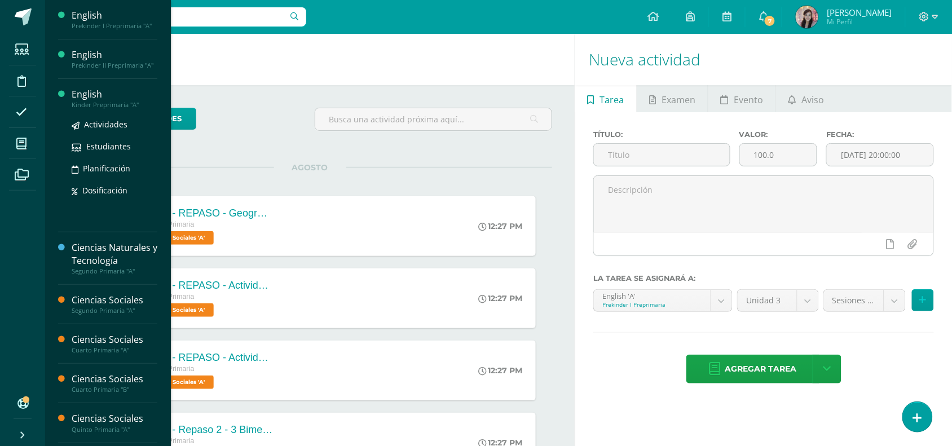
click at [83, 100] on div "English" at bounding box center [115, 94] width 86 height 13
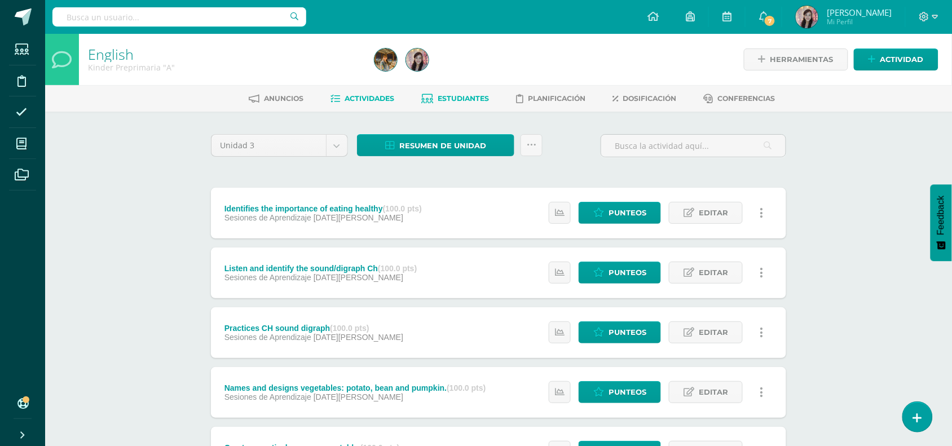
click at [466, 99] on span "Estudiantes" at bounding box center [463, 98] width 51 height 8
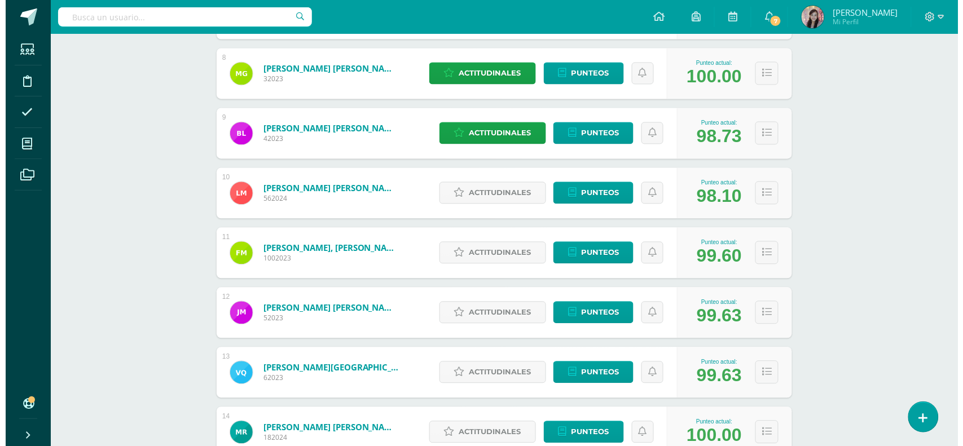
scroll to position [528, 0]
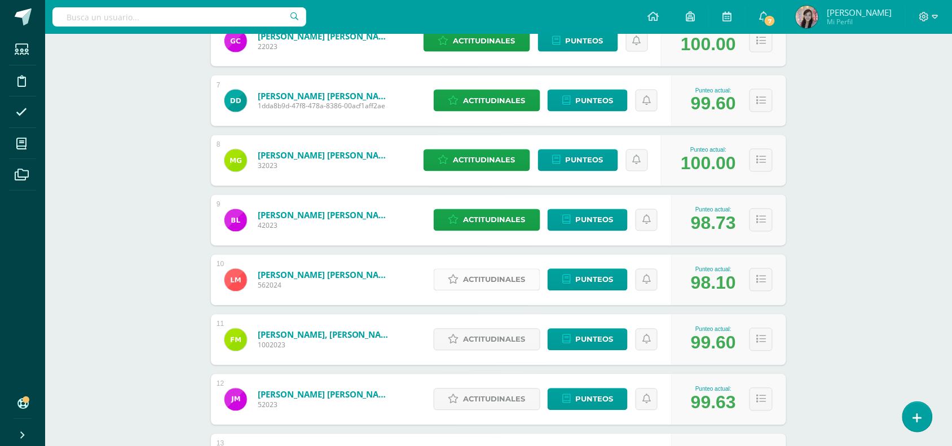
click at [493, 277] on span "Actitudinales" at bounding box center [495, 280] width 62 height 21
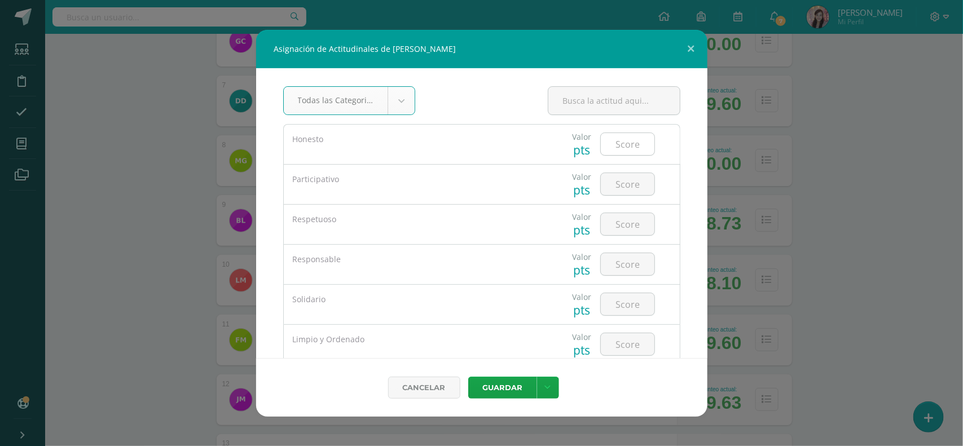
click at [628, 153] on input "number" at bounding box center [628, 144] width 54 height 22
type input "4"
click at [619, 186] on input "number" at bounding box center [628, 184] width 54 height 22
type input "3"
click at [621, 233] on input "number" at bounding box center [628, 224] width 54 height 22
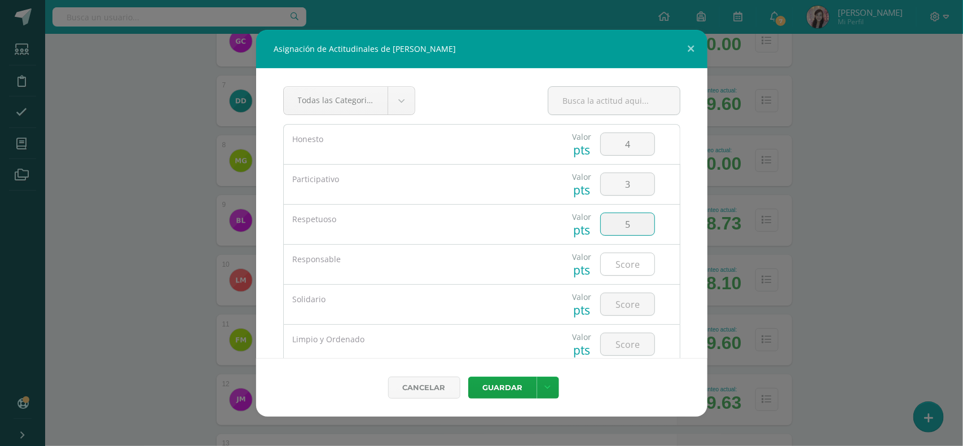
type input "5"
click at [620, 261] on input "number" at bounding box center [628, 264] width 54 height 22
type input "4"
click at [634, 298] on input "number" at bounding box center [628, 304] width 54 height 22
type input "4"
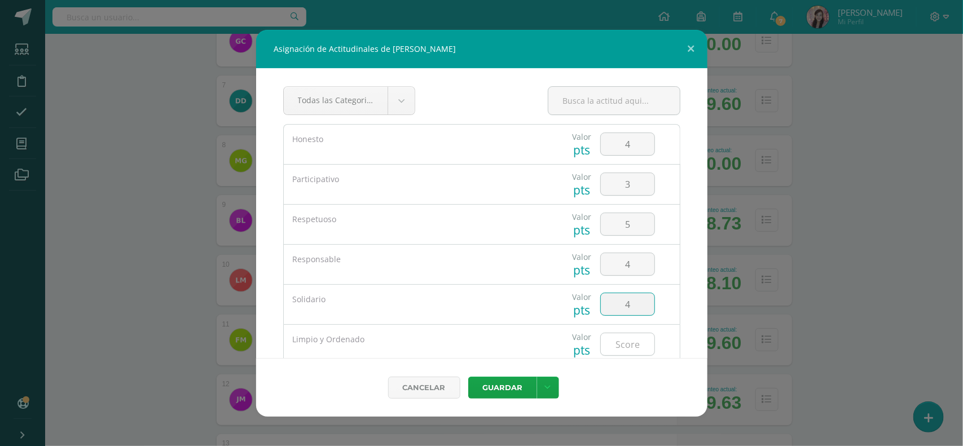
click at [631, 340] on input "number" at bounding box center [628, 344] width 54 height 22
type input "5"
click at [518, 387] on button "Guardar" at bounding box center [502, 388] width 69 height 22
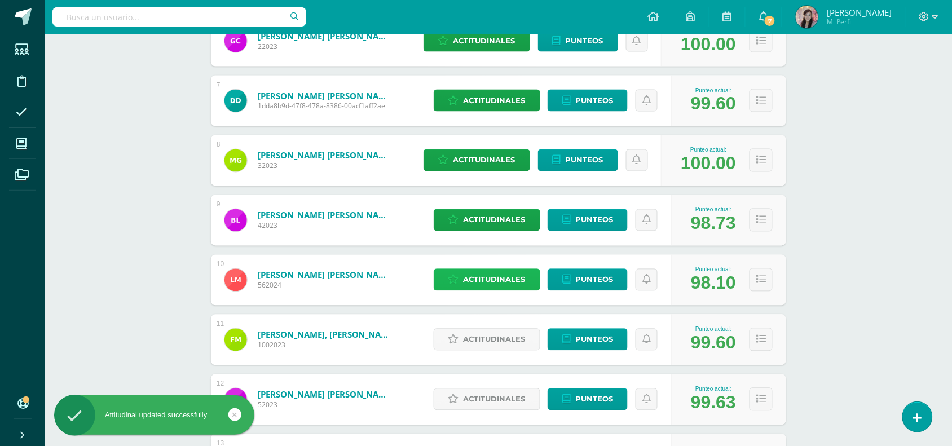
click at [518, 283] on span "Actitudinales" at bounding box center [495, 280] width 62 height 21
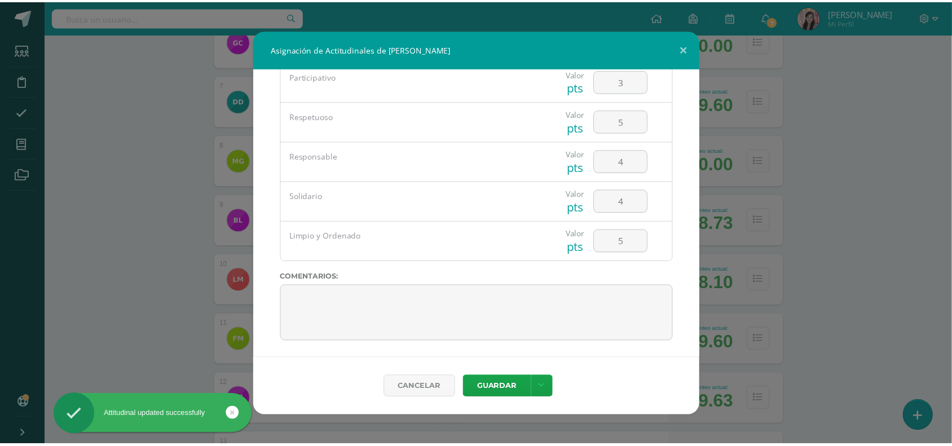
scroll to position [106, 0]
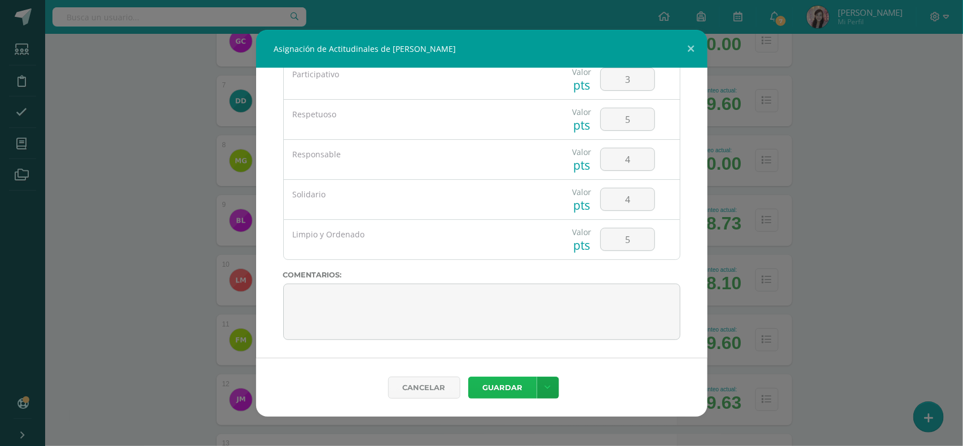
click at [511, 387] on button "Guardar" at bounding box center [502, 388] width 69 height 22
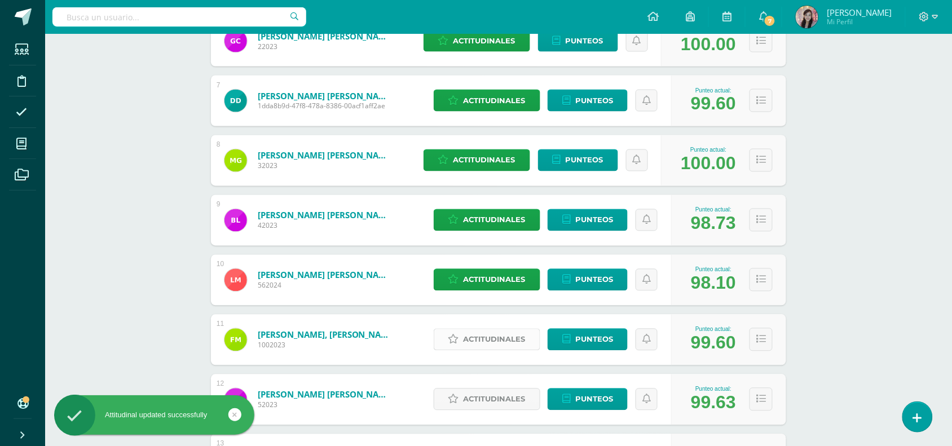
click at [494, 338] on span "Actitudinales" at bounding box center [495, 339] width 62 height 21
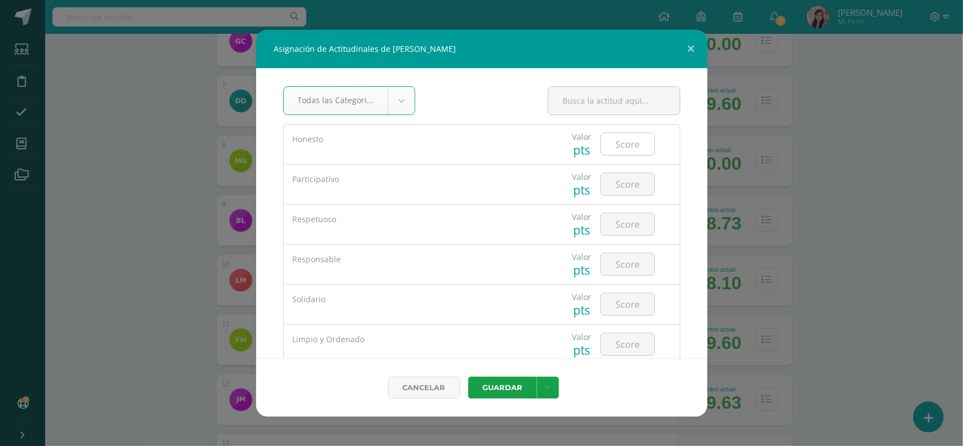
click at [614, 145] on input "number" at bounding box center [628, 144] width 54 height 22
type input "3"
click at [621, 181] on input "number" at bounding box center [628, 184] width 54 height 22
type input "3"
click at [641, 234] on input "number" at bounding box center [628, 224] width 54 height 22
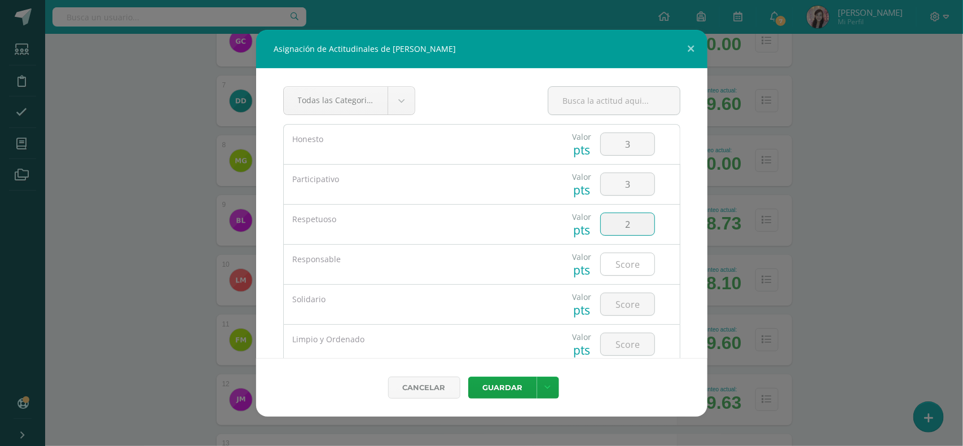
type input "2"
click at [637, 263] on input "number" at bounding box center [628, 264] width 54 height 22
type input "4"
click at [627, 303] on input "number" at bounding box center [628, 304] width 54 height 22
type input "3"
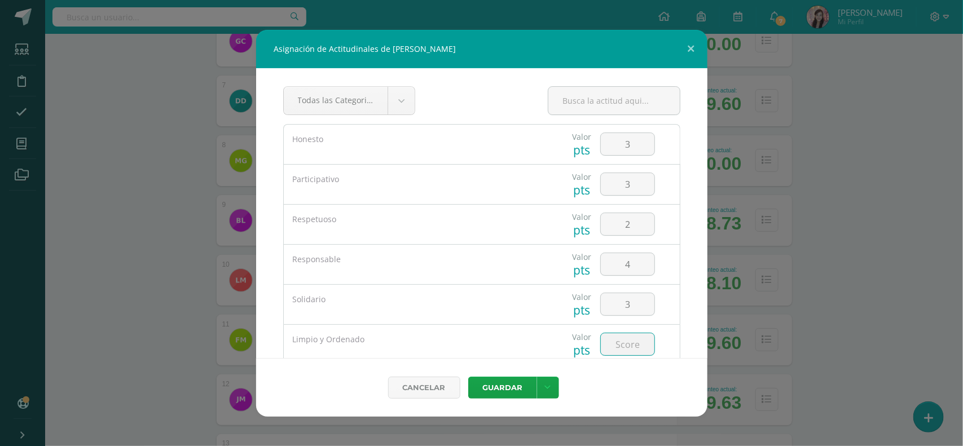
click at [633, 345] on input "number" at bounding box center [628, 344] width 54 height 22
type input "4"
click at [499, 389] on button "Guardar" at bounding box center [502, 388] width 69 height 22
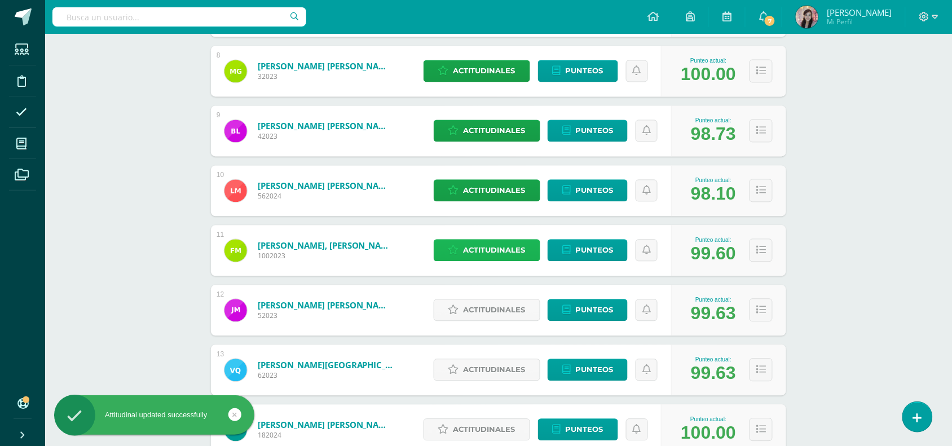
scroll to position [669, 0]
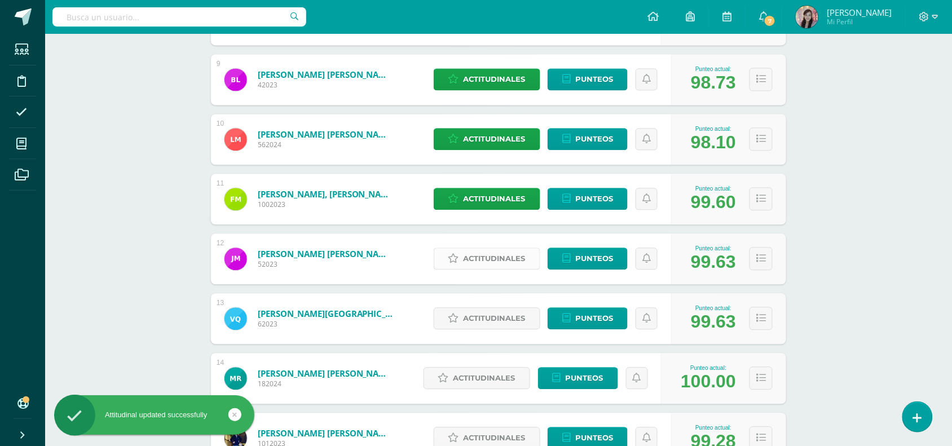
click at [506, 257] on span "Actitudinales" at bounding box center [495, 258] width 62 height 21
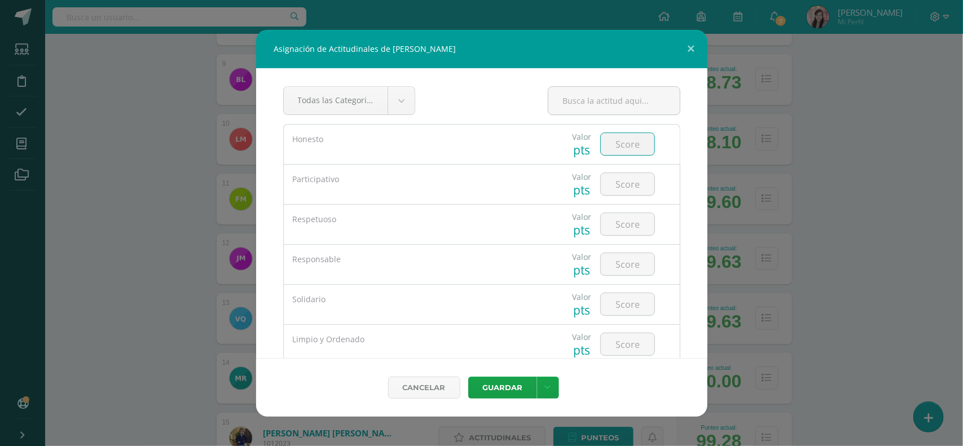
click at [618, 144] on input "number" at bounding box center [628, 144] width 54 height 22
type input "4"
click at [616, 182] on input "number" at bounding box center [628, 184] width 54 height 22
type input "3"
click at [616, 229] on input "number" at bounding box center [628, 224] width 54 height 22
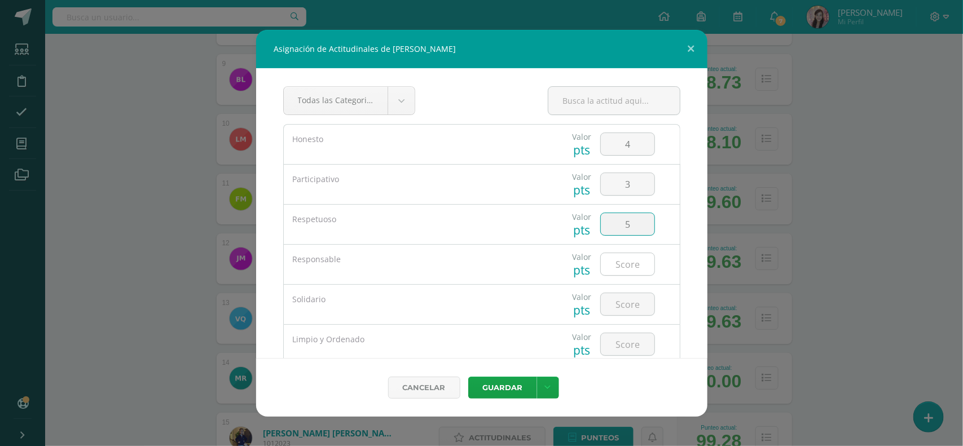
type input "5"
click at [618, 263] on input "number" at bounding box center [628, 264] width 54 height 22
type input "5"
click at [623, 294] on input "number" at bounding box center [628, 304] width 54 height 22
type input "5"
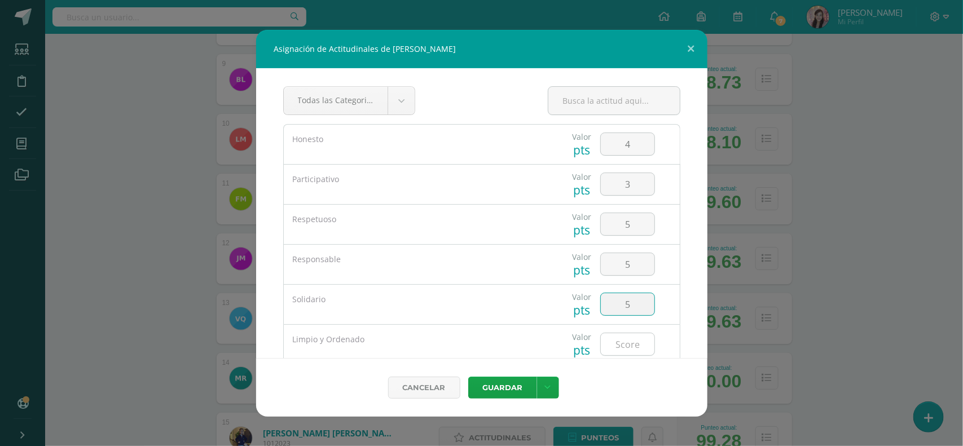
click at [628, 343] on input "number" at bounding box center [628, 344] width 54 height 22
type input "5"
click at [526, 385] on button "Guardar" at bounding box center [502, 388] width 69 height 22
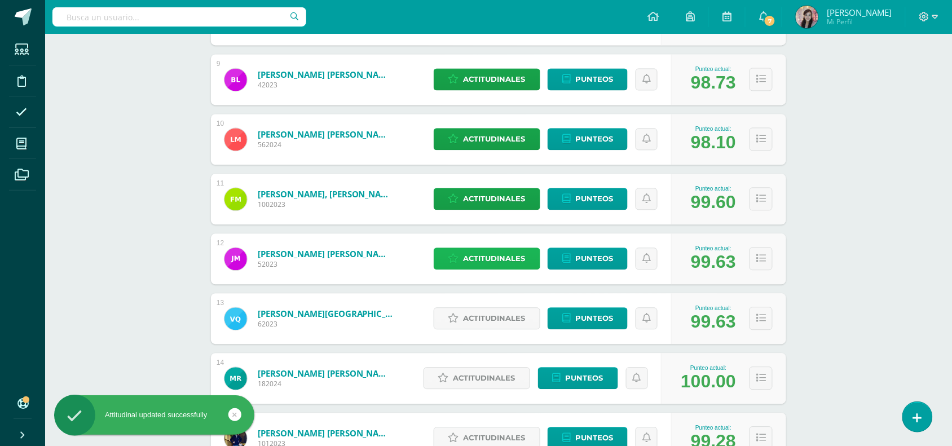
scroll to position [740, 0]
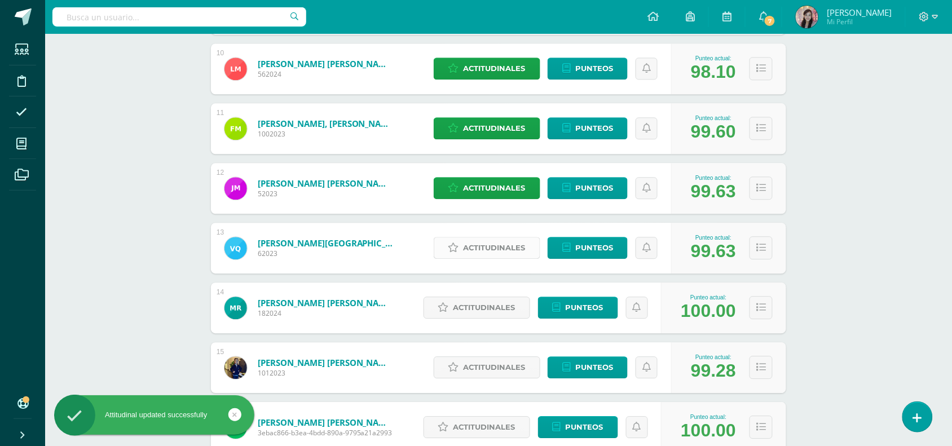
click at [492, 245] on span "Actitudinales" at bounding box center [495, 247] width 62 height 21
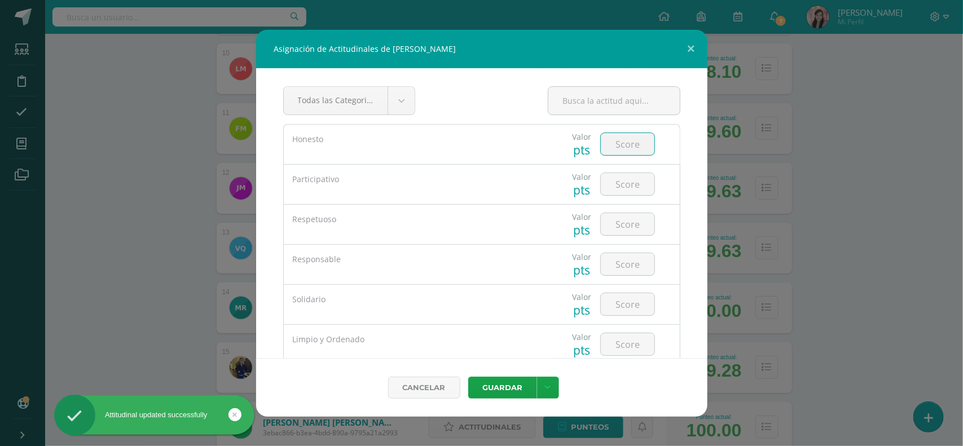
click at [629, 148] on input "number" at bounding box center [628, 144] width 54 height 22
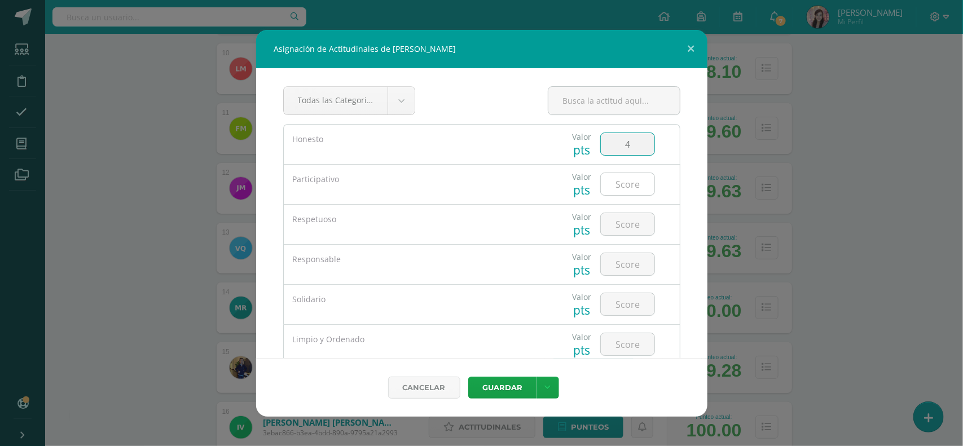
type input "4"
click at [628, 181] on input "number" at bounding box center [628, 184] width 54 height 22
type input "5"
click at [614, 222] on input "number" at bounding box center [628, 224] width 54 height 22
type input "5"
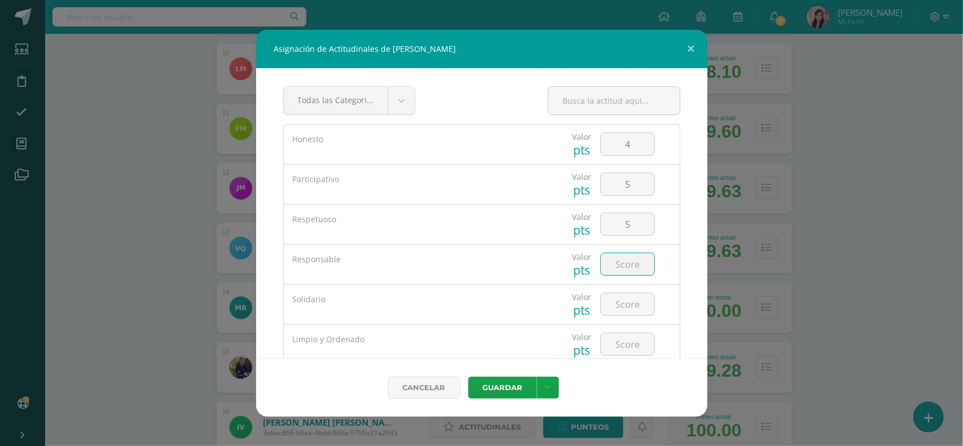
click at [624, 266] on input "number" at bounding box center [628, 264] width 54 height 22
click at [629, 223] on input "5" at bounding box center [628, 224] width 54 height 22
type input "3"
click at [624, 261] on input "number" at bounding box center [628, 264] width 54 height 22
type input "5"
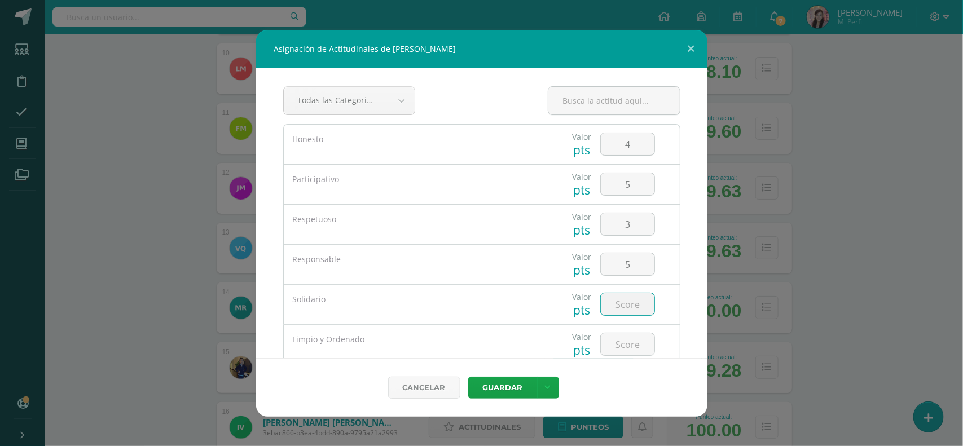
click at [629, 299] on input "number" at bounding box center [628, 304] width 54 height 22
type input "4"
click at [629, 345] on input "number" at bounding box center [628, 344] width 54 height 22
type input "5"
click at [513, 382] on button "Guardar" at bounding box center [502, 388] width 69 height 22
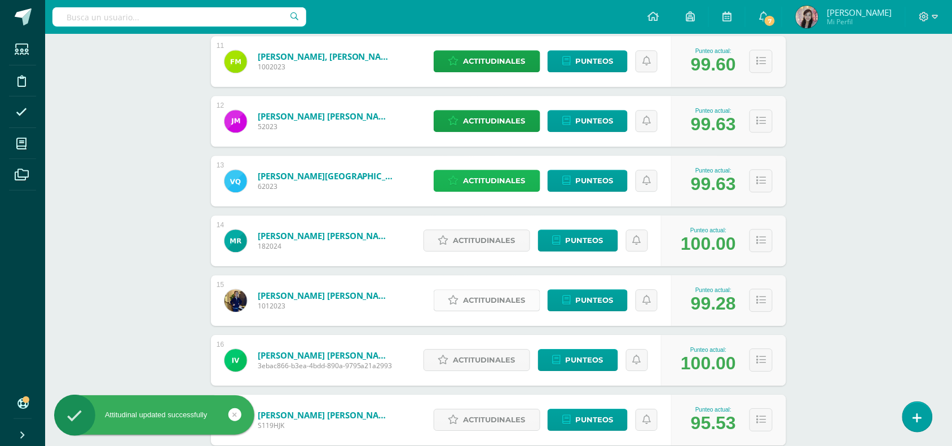
scroll to position [881, 0]
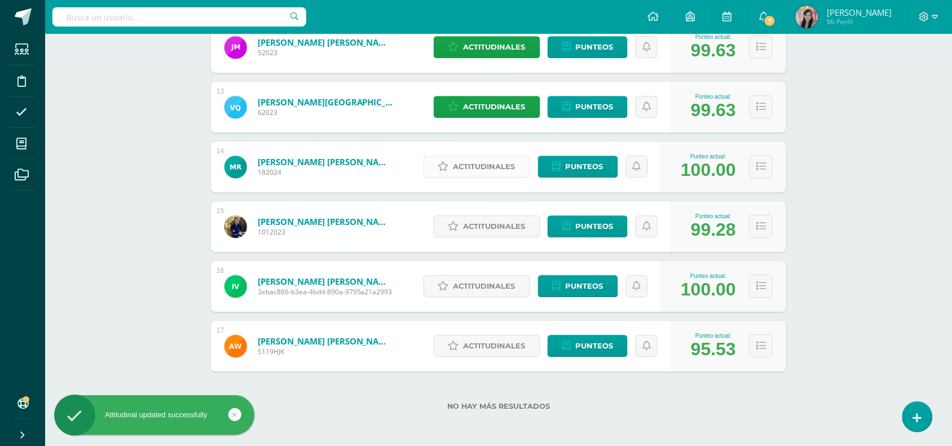
click at [475, 162] on span "Actitudinales" at bounding box center [484, 166] width 62 height 21
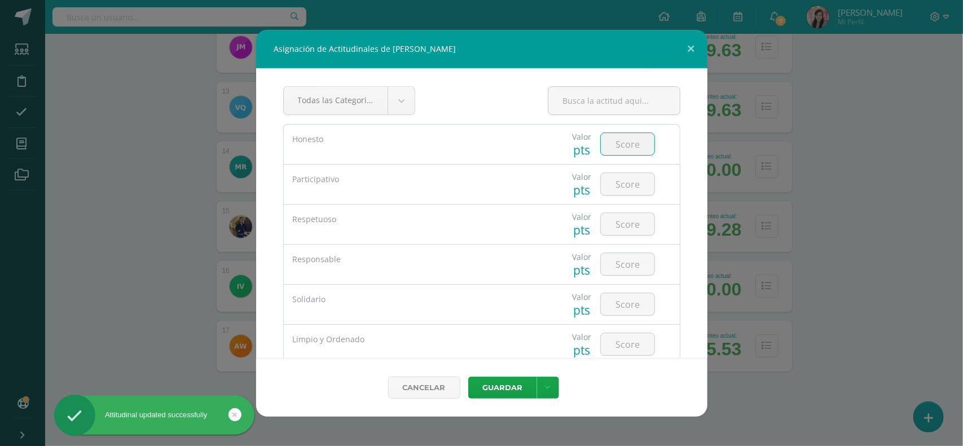
click at [624, 147] on input "number" at bounding box center [628, 144] width 54 height 22
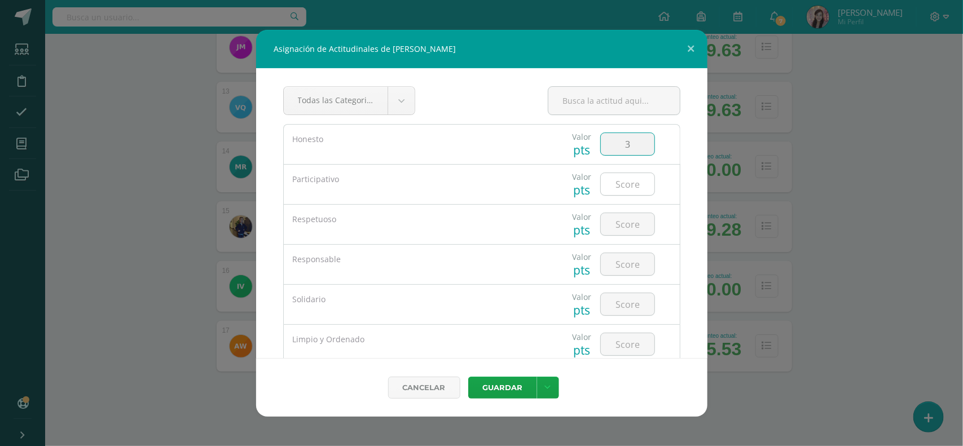
type input "3"
click at [621, 182] on input "number" at bounding box center [628, 184] width 54 height 22
type input "2"
click at [626, 227] on input "number" at bounding box center [628, 224] width 54 height 22
type input "2"
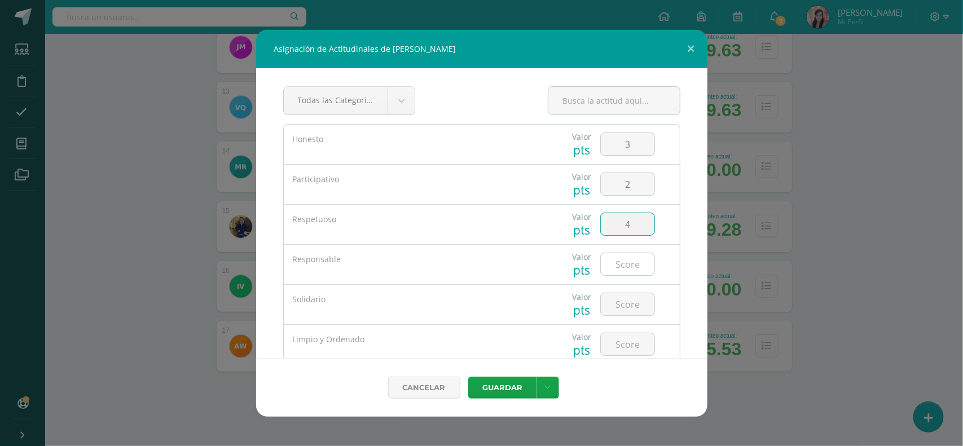
type input "4"
click at [619, 261] on input "number" at bounding box center [628, 264] width 54 height 22
type input "3"
type input "5"
click at [621, 303] on input "number" at bounding box center [628, 304] width 54 height 22
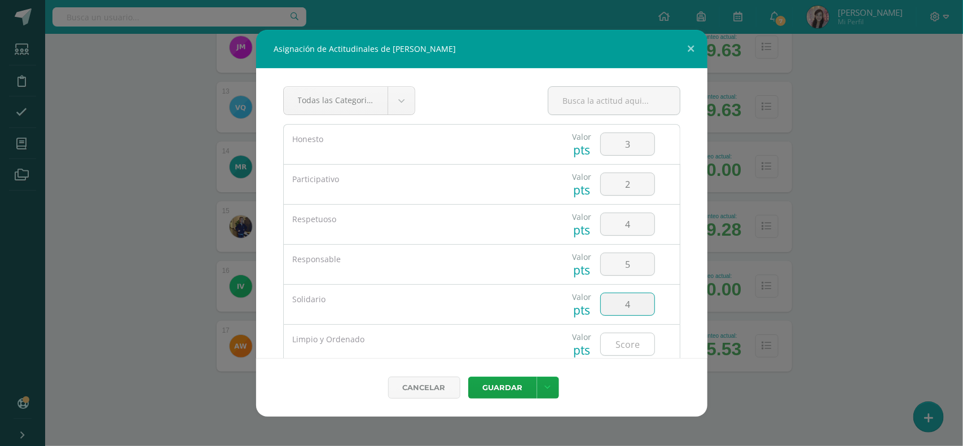
type input "4"
click at [620, 345] on input "number" at bounding box center [628, 344] width 54 height 22
type input "4"
click at [513, 393] on button "Guardar" at bounding box center [502, 388] width 69 height 22
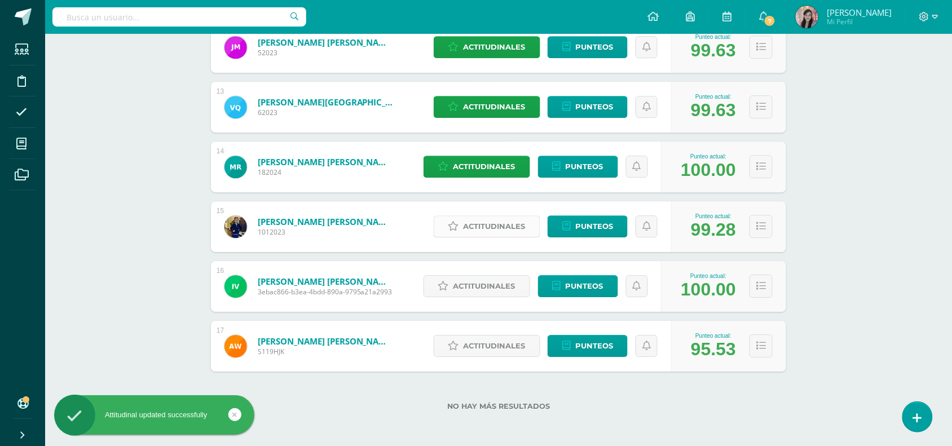
click at [462, 224] on link "Actitudinales" at bounding box center [487, 226] width 107 height 22
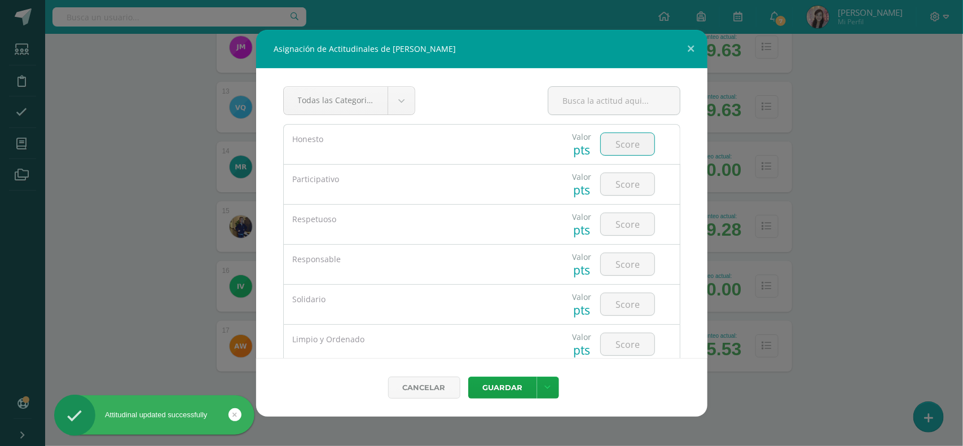
click at [624, 148] on input "number" at bounding box center [628, 144] width 54 height 22
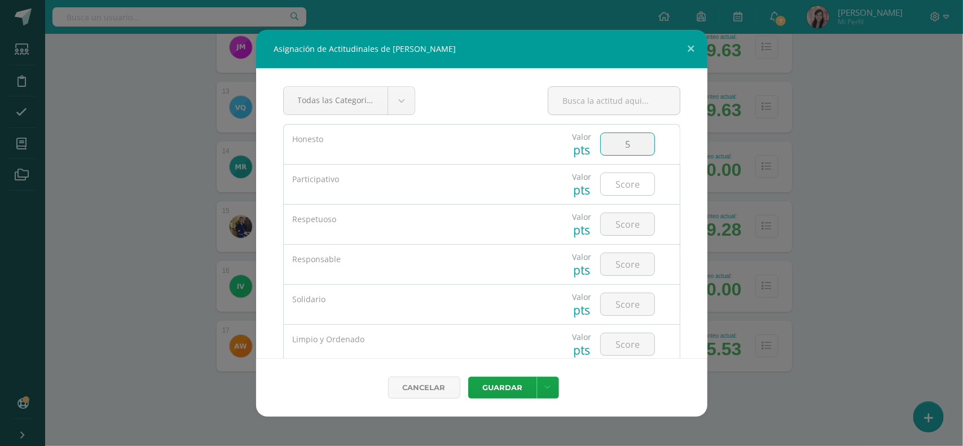
type input "5"
click at [619, 189] on input "number" at bounding box center [628, 184] width 54 height 22
type input "3"
click at [615, 218] on input "number" at bounding box center [628, 224] width 54 height 22
type input "5"
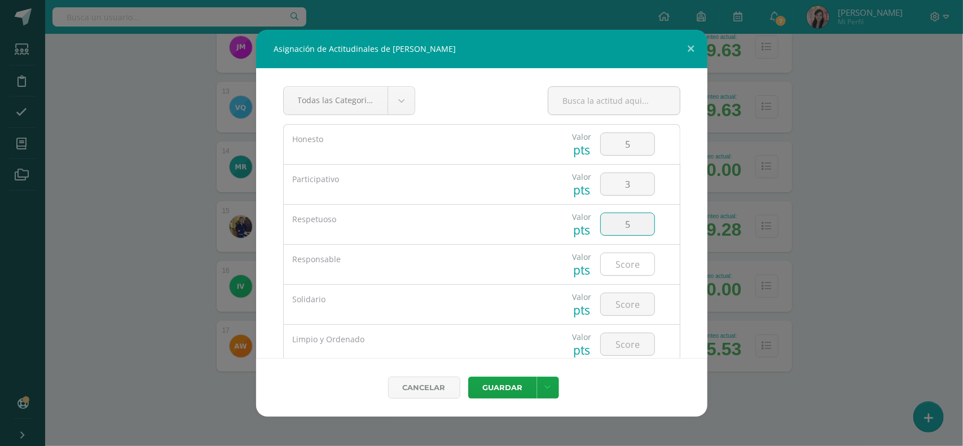
click at [614, 257] on input "number" at bounding box center [628, 264] width 54 height 22
type input "5"
click at [612, 302] on input "number" at bounding box center [628, 304] width 54 height 22
type input "5"
click at [623, 340] on input "number" at bounding box center [628, 344] width 54 height 22
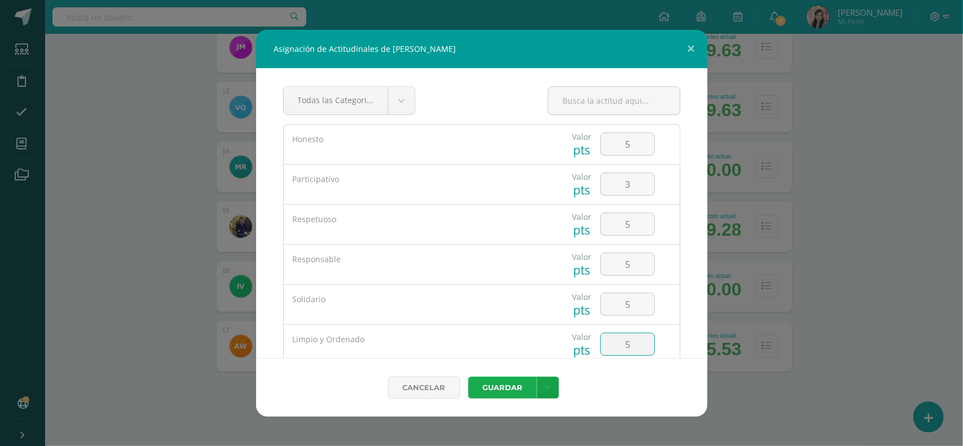
type input "5"
click at [523, 380] on button "Guardar" at bounding box center [502, 388] width 69 height 22
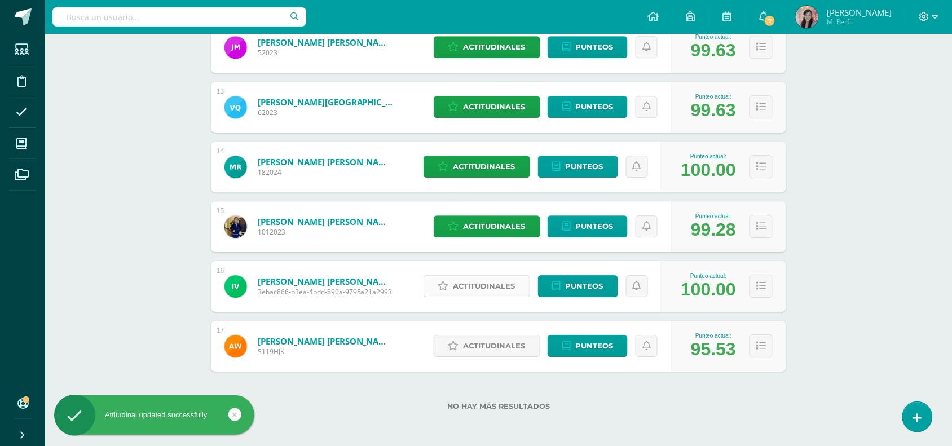
click at [506, 283] on span "Actitudinales" at bounding box center [484, 286] width 62 height 21
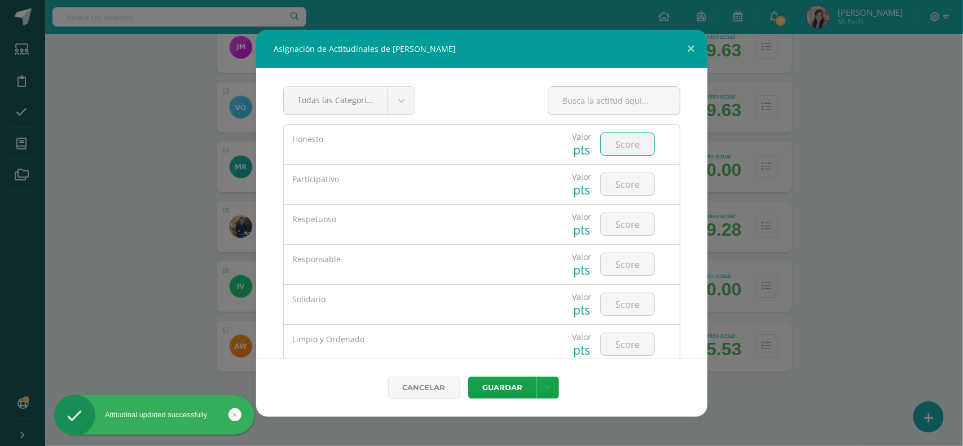
click at [627, 136] on input "number" at bounding box center [628, 144] width 54 height 22
type input "5"
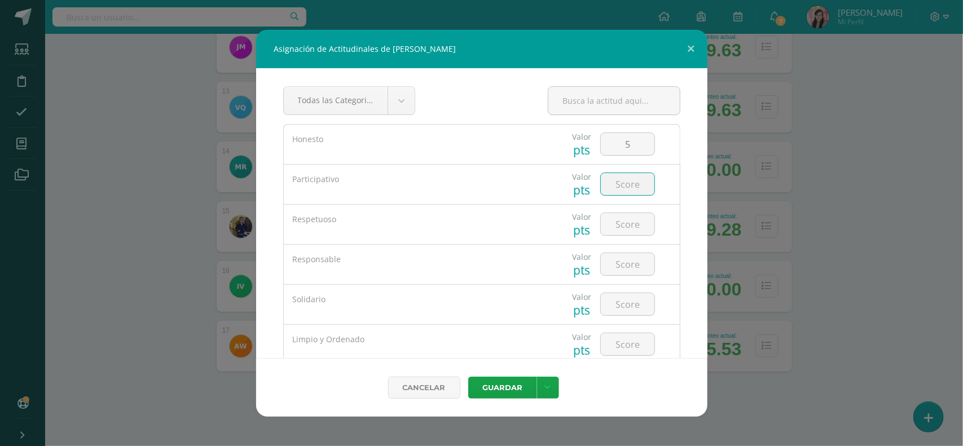
click at [604, 181] on input "number" at bounding box center [628, 184] width 54 height 22
type input "5"
click at [618, 218] on input "number" at bounding box center [628, 224] width 54 height 22
type input "5"
click at [619, 259] on input "number" at bounding box center [628, 264] width 54 height 22
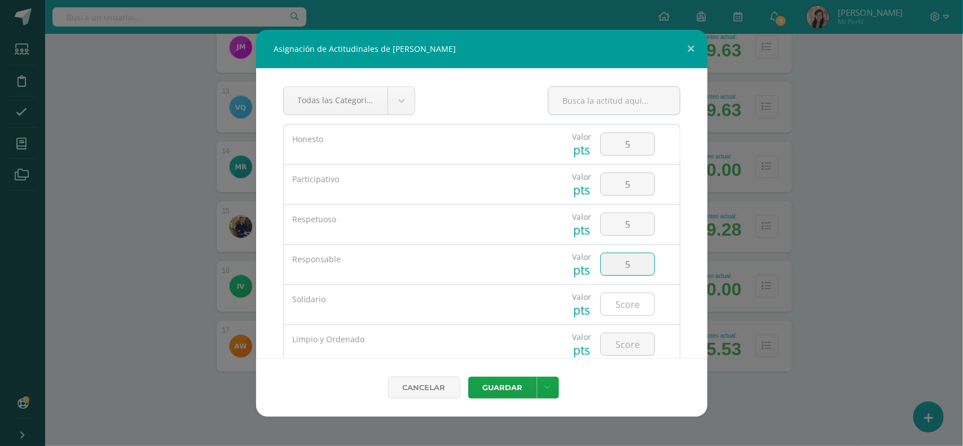
type input "5"
click at [621, 306] on input "number" at bounding box center [628, 304] width 54 height 22
type input "5"
click at [626, 345] on input "number" at bounding box center [628, 344] width 54 height 22
type input "5"
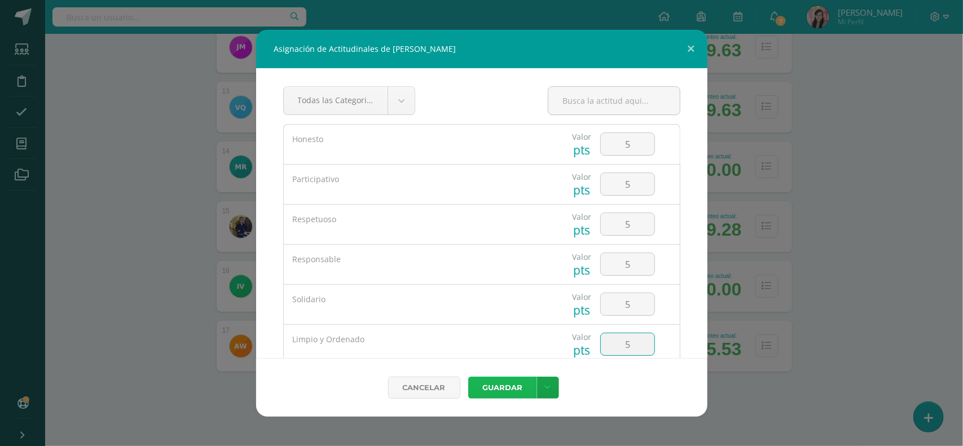
click at [525, 380] on button "Guardar" at bounding box center [502, 388] width 69 height 22
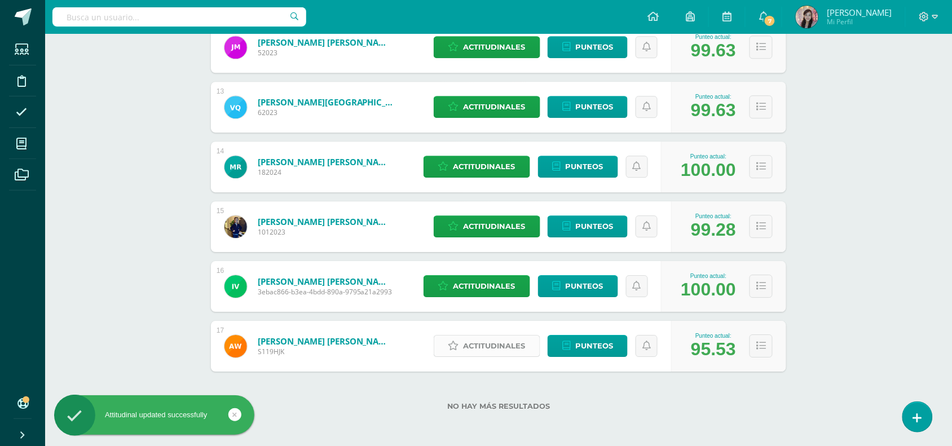
click at [522, 344] on span "Actitudinales" at bounding box center [495, 346] width 62 height 21
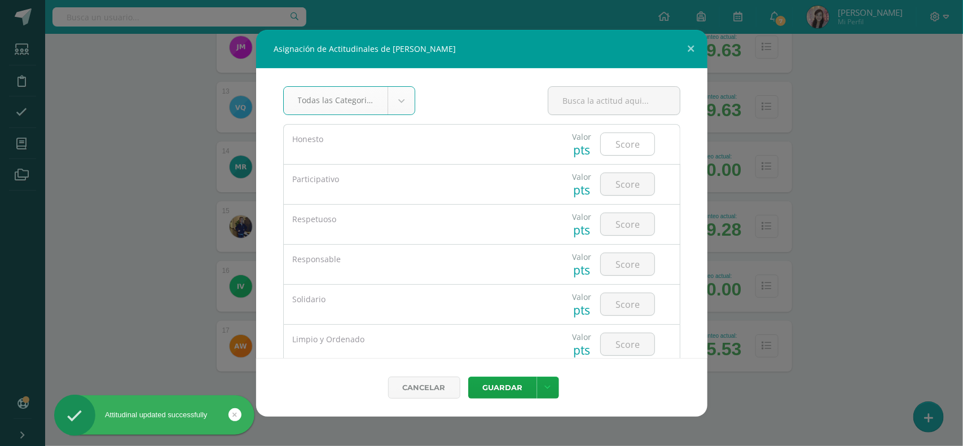
click at [616, 145] on input "number" at bounding box center [628, 144] width 54 height 22
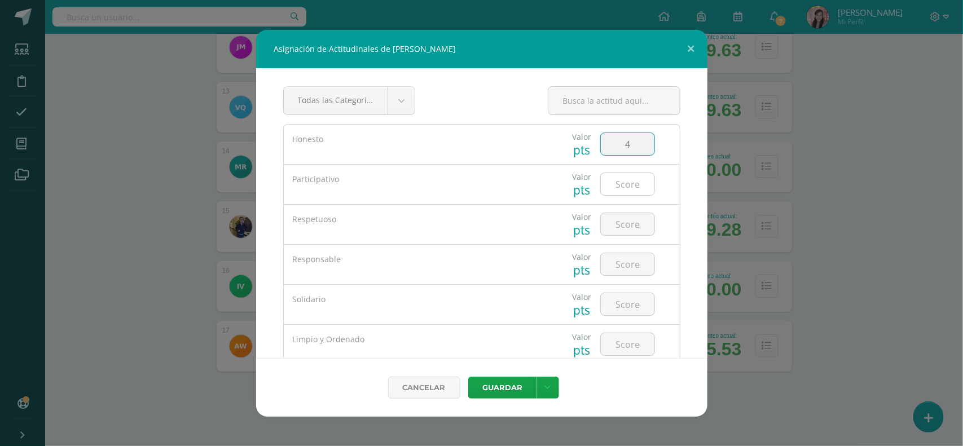
type input "4"
click at [608, 184] on input "number" at bounding box center [628, 184] width 54 height 22
type input "2"
click at [616, 226] on input "number" at bounding box center [628, 224] width 54 height 22
type input "3"
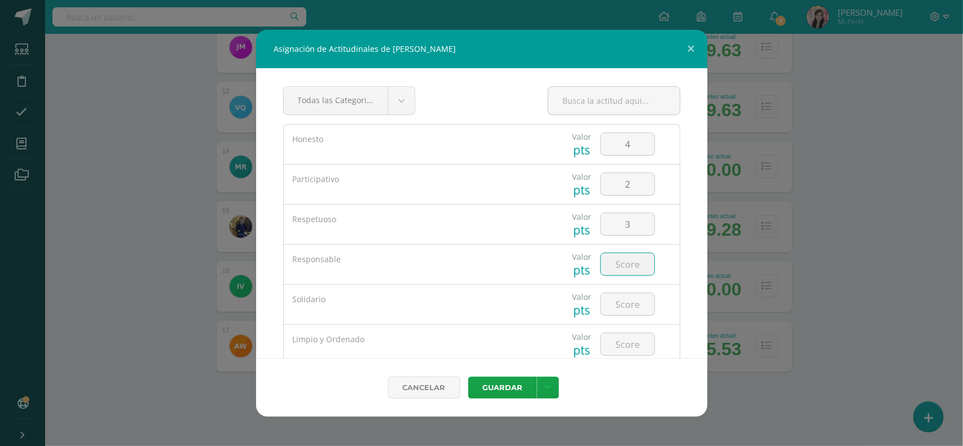
click at [621, 266] on input "number" at bounding box center [628, 264] width 54 height 22
type input "2"
click at [619, 302] on input "number" at bounding box center [628, 304] width 54 height 22
type input "4"
click at [619, 350] on input "number" at bounding box center [628, 344] width 54 height 22
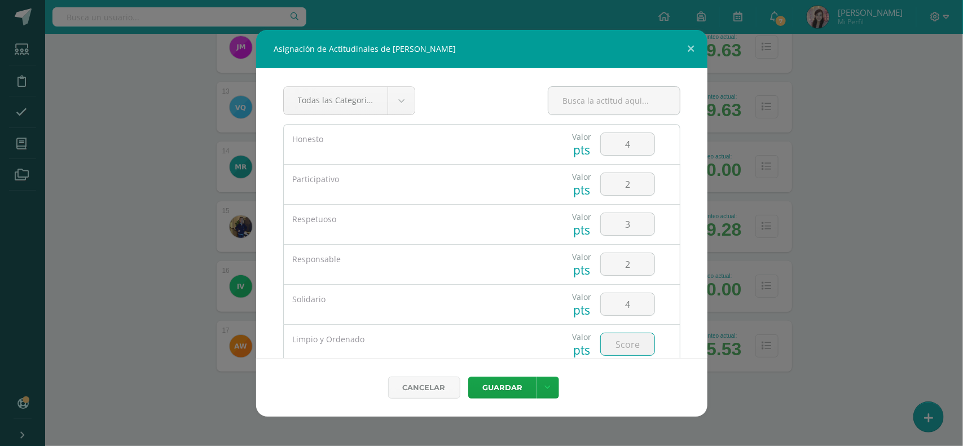
type input "4"
type input "3"
click at [502, 378] on button "Guardar" at bounding box center [502, 388] width 69 height 22
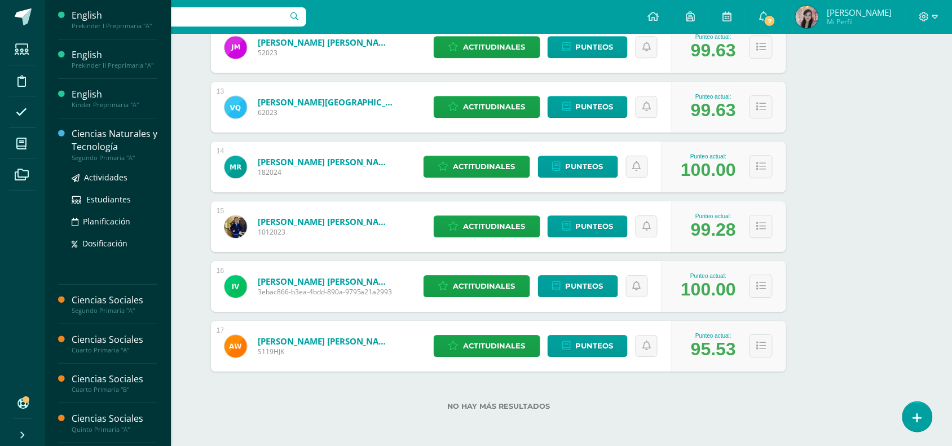
click at [103, 142] on div "Ciencias Naturales y Tecnología" at bounding box center [115, 140] width 86 height 26
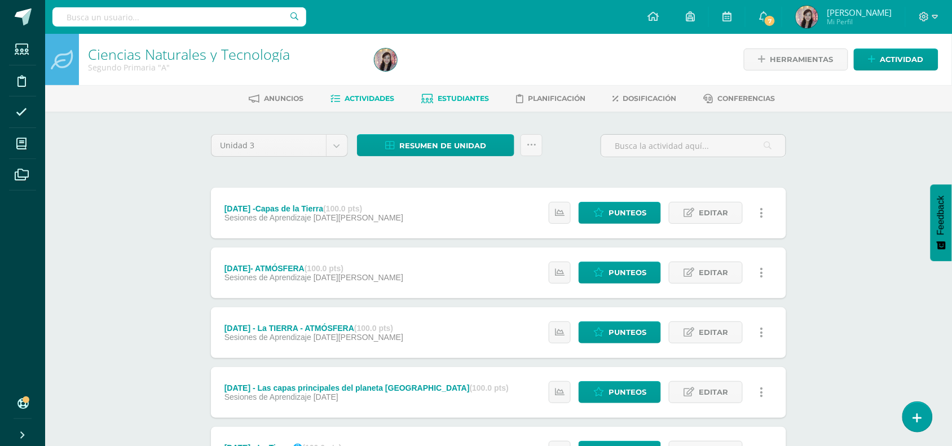
click at [459, 91] on link "Estudiantes" at bounding box center [456, 99] width 68 height 18
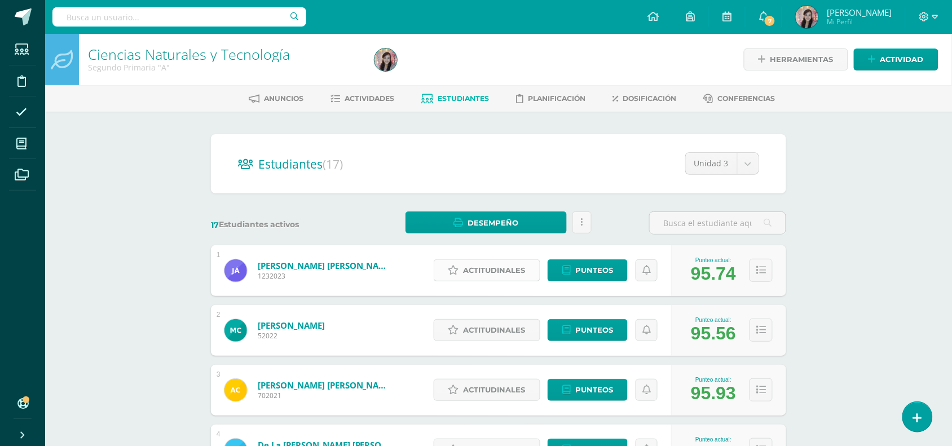
click at [491, 275] on span "Actitudinales" at bounding box center [495, 270] width 62 height 21
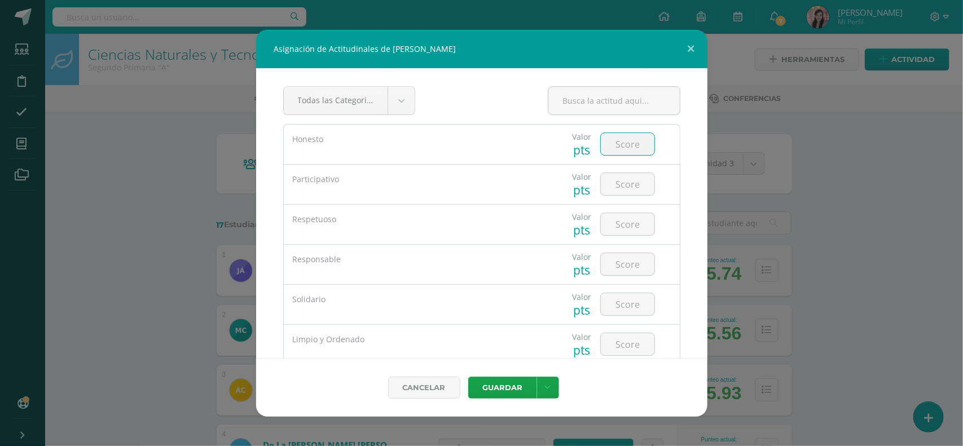
click at [612, 151] on input "number" at bounding box center [628, 144] width 54 height 22
type input "3"
click at [616, 187] on input "number" at bounding box center [628, 184] width 54 height 22
type input "4"
click at [618, 226] on input "number" at bounding box center [628, 224] width 54 height 22
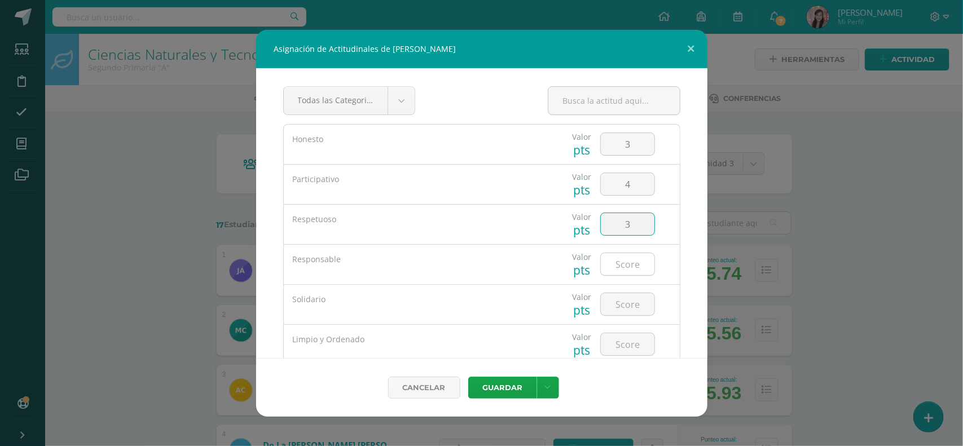
type input "3"
click at [622, 272] on input "number" at bounding box center [628, 264] width 54 height 22
type input "3"
click at [601, 303] on input "number" at bounding box center [628, 304] width 54 height 22
type input "5"
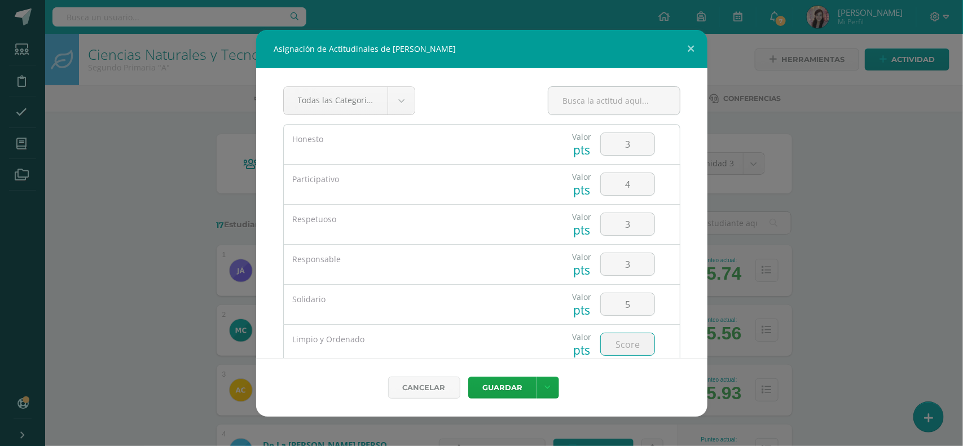
click at [607, 339] on input "number" at bounding box center [628, 344] width 54 height 22
type input "3"
click at [514, 381] on button "Guardar" at bounding box center [502, 388] width 69 height 22
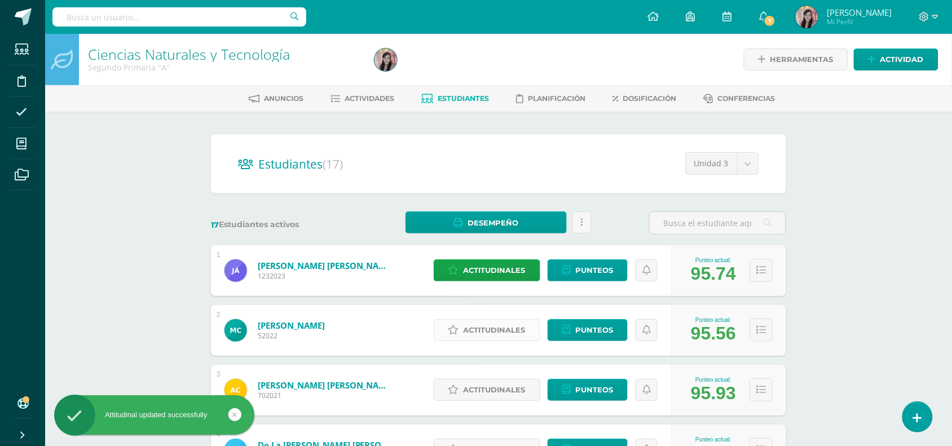
click at [500, 336] on span "Actitudinales" at bounding box center [495, 330] width 62 height 21
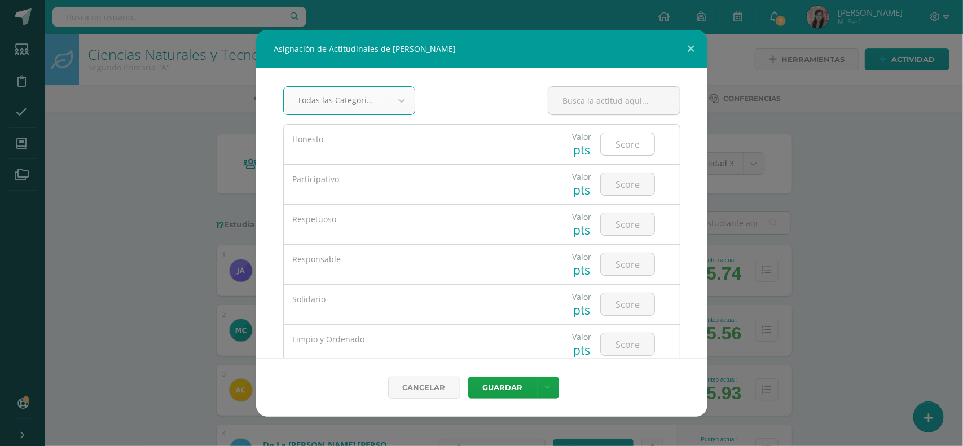
click at [626, 142] on input "number" at bounding box center [628, 144] width 54 height 22
type input "5"
click at [625, 186] on input "number" at bounding box center [628, 184] width 54 height 22
type input "5"
click at [622, 226] on input "number" at bounding box center [628, 224] width 54 height 22
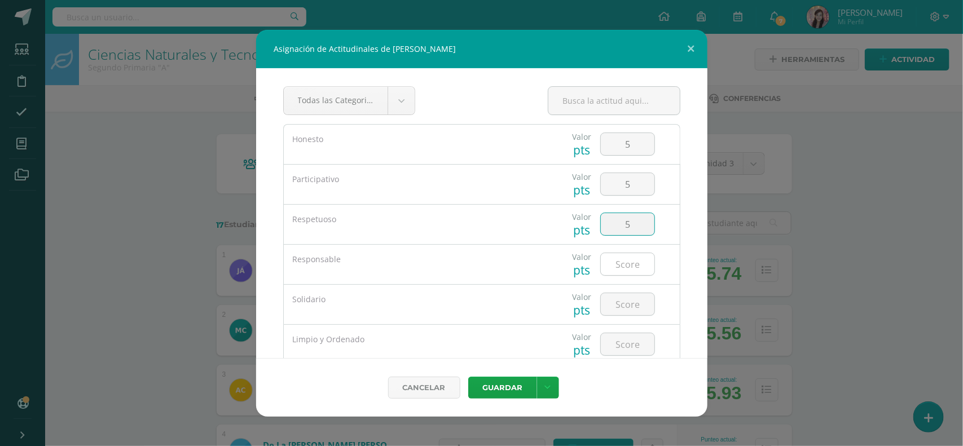
type input "5"
click at [624, 258] on input "number" at bounding box center [628, 264] width 54 height 22
type input "5"
click at [627, 307] on input "number" at bounding box center [628, 304] width 54 height 22
type input "5"
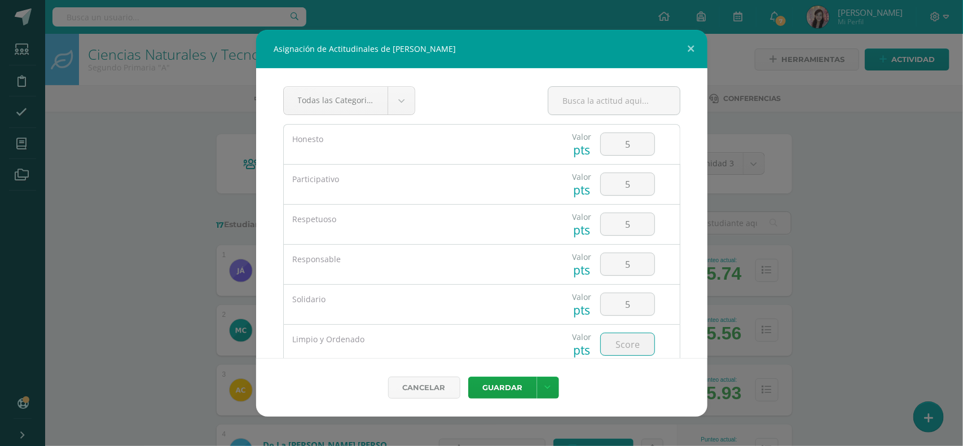
click at [627, 339] on input "number" at bounding box center [628, 344] width 54 height 22
type input "5"
click at [516, 387] on button "Guardar" at bounding box center [502, 388] width 69 height 22
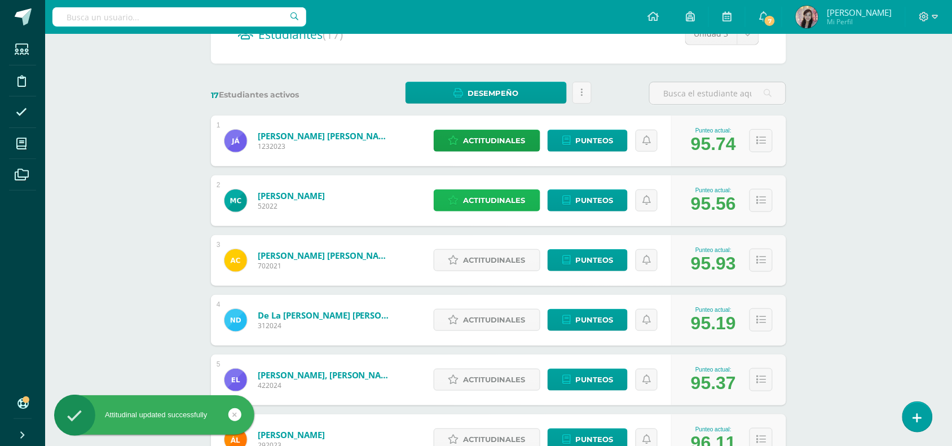
scroll to position [141, 0]
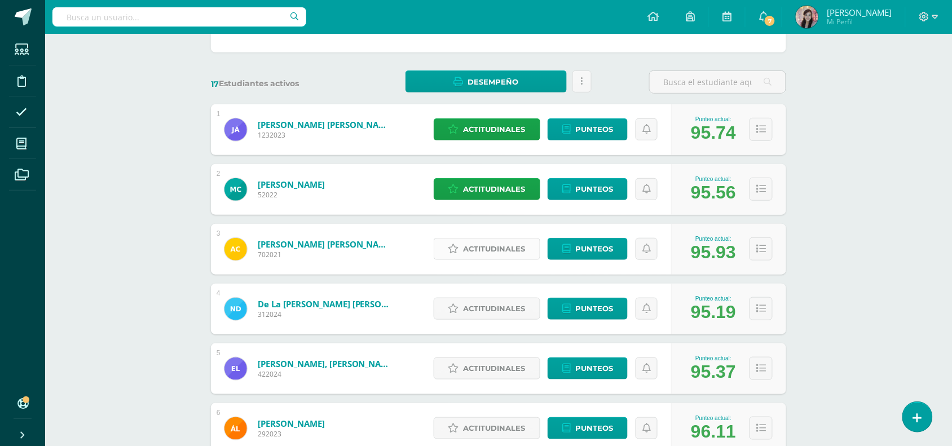
click at [464, 252] on span "Actitudinales" at bounding box center [495, 249] width 62 height 21
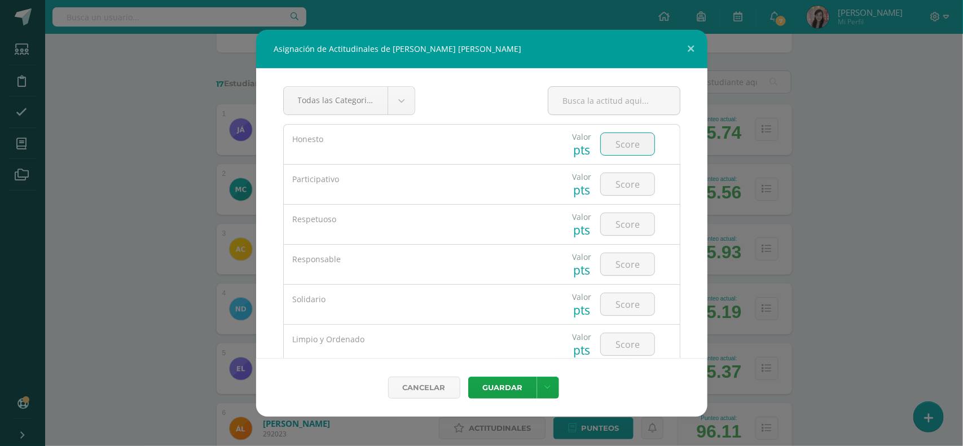
click at [615, 144] on input "number" at bounding box center [628, 144] width 54 height 22
type input "3"
click at [621, 177] on input "number" at bounding box center [628, 184] width 54 height 22
type input "2"
click at [618, 222] on input "number" at bounding box center [628, 224] width 54 height 22
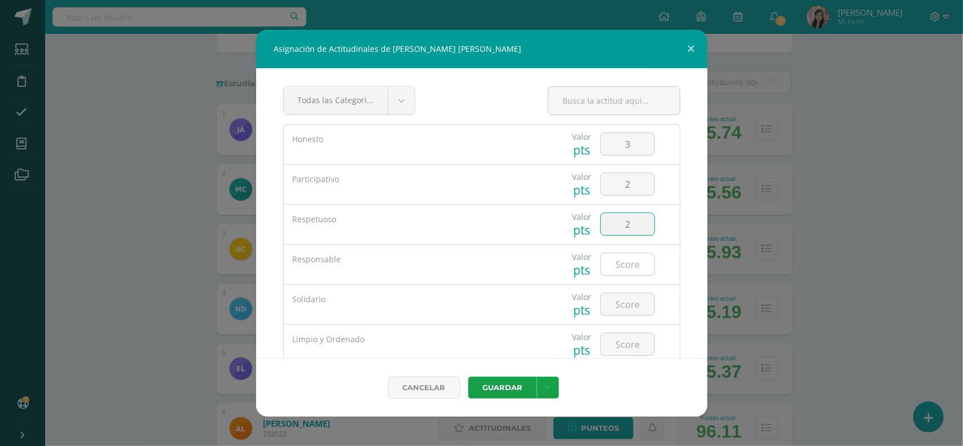
type input "2"
click at [631, 268] on input "number" at bounding box center [628, 264] width 54 height 22
type input "5"
click at [633, 311] on input "number" at bounding box center [628, 304] width 54 height 22
type input "4"
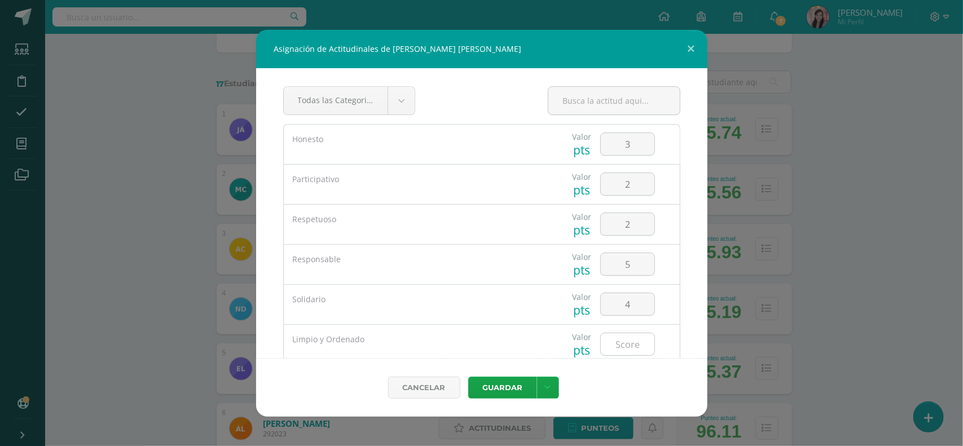
drag, startPoint x: 634, startPoint y: 331, endPoint x: 636, endPoint y: 337, distance: 5.8
click at [636, 337] on div at bounding box center [628, 344] width 64 height 39
click at [636, 337] on input "number" at bounding box center [628, 344] width 54 height 22
type input "5"
click at [512, 382] on button "Guardar" at bounding box center [502, 388] width 69 height 22
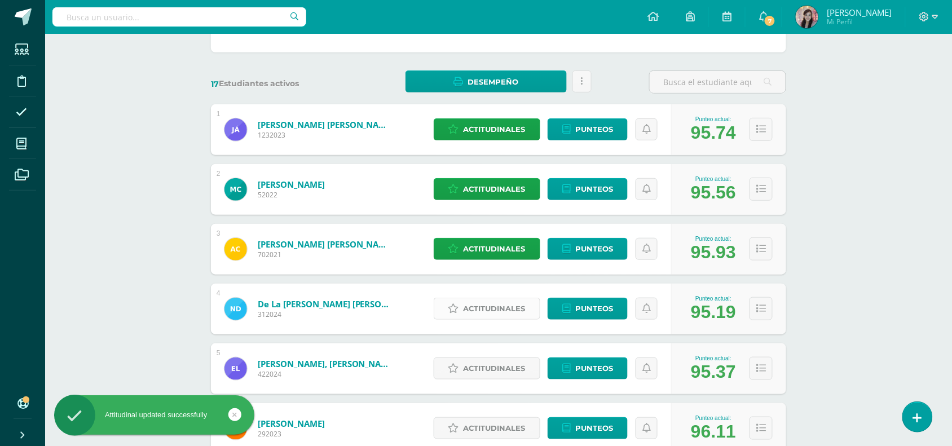
click at [492, 303] on span "Actitudinales" at bounding box center [495, 308] width 62 height 21
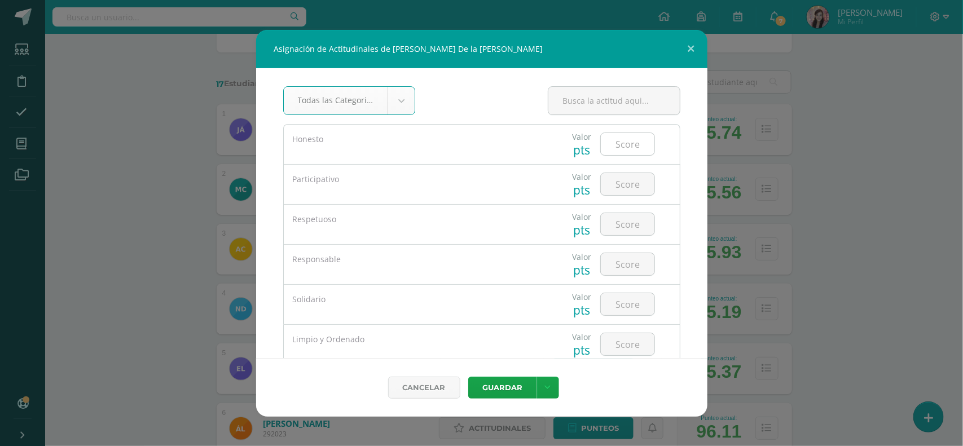
click at [612, 151] on input "number" at bounding box center [628, 144] width 54 height 22
type input "3"
click at [625, 187] on input "number" at bounding box center [628, 184] width 54 height 22
type input "4"
click at [627, 226] on input "number" at bounding box center [628, 224] width 54 height 22
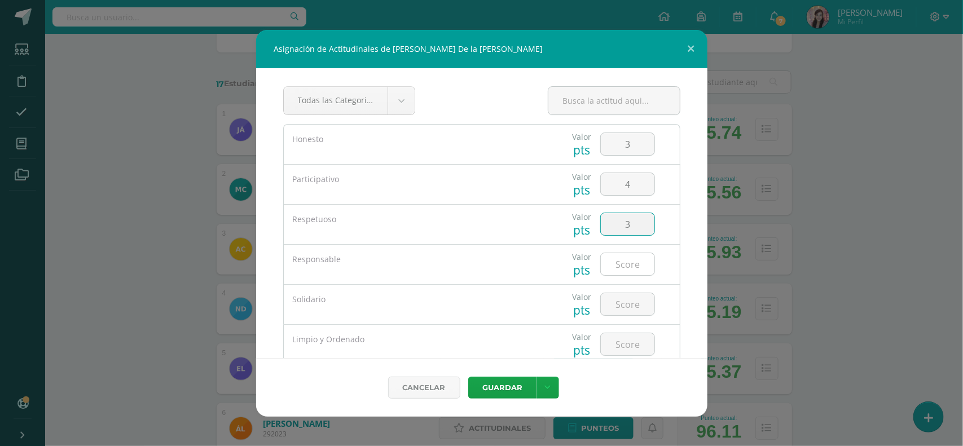
type input "3"
click at [612, 266] on input "number" at bounding box center [628, 264] width 54 height 22
type input "5"
click at [608, 314] on input "number" at bounding box center [628, 304] width 54 height 22
click at [624, 345] on input "number" at bounding box center [628, 344] width 54 height 22
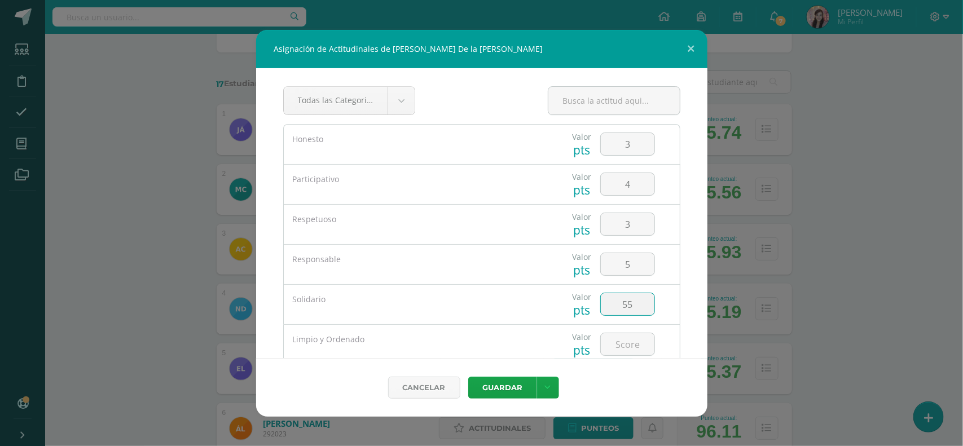
click at [627, 303] on input "55" at bounding box center [628, 304] width 54 height 22
type input "5"
click at [634, 339] on input "number" at bounding box center [628, 344] width 54 height 22
type input "5"
click at [527, 380] on button "Guardar" at bounding box center [502, 388] width 69 height 22
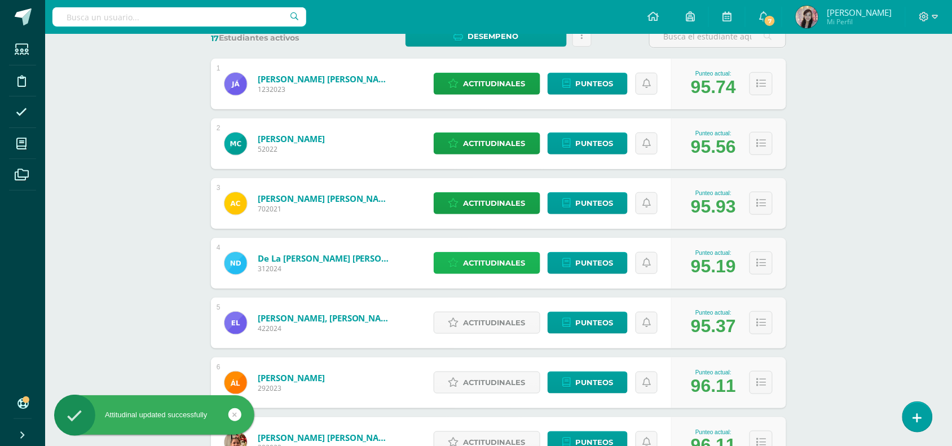
scroll to position [211, 0]
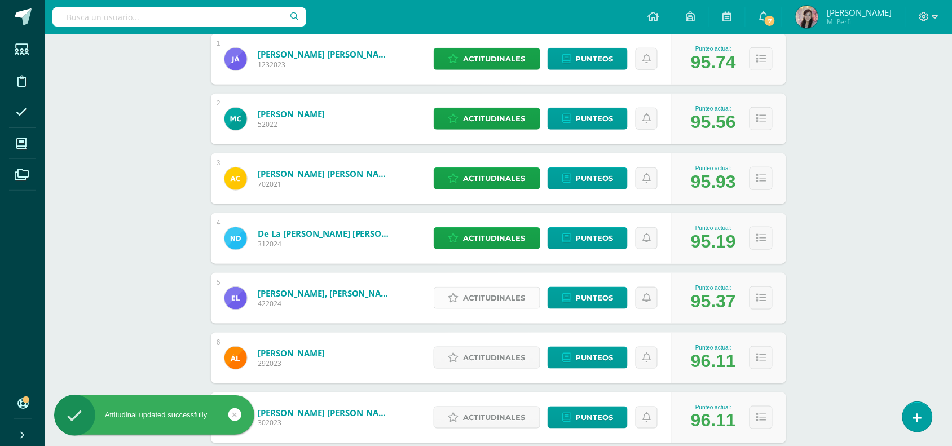
click at [484, 301] on span "Actitudinales" at bounding box center [495, 298] width 62 height 21
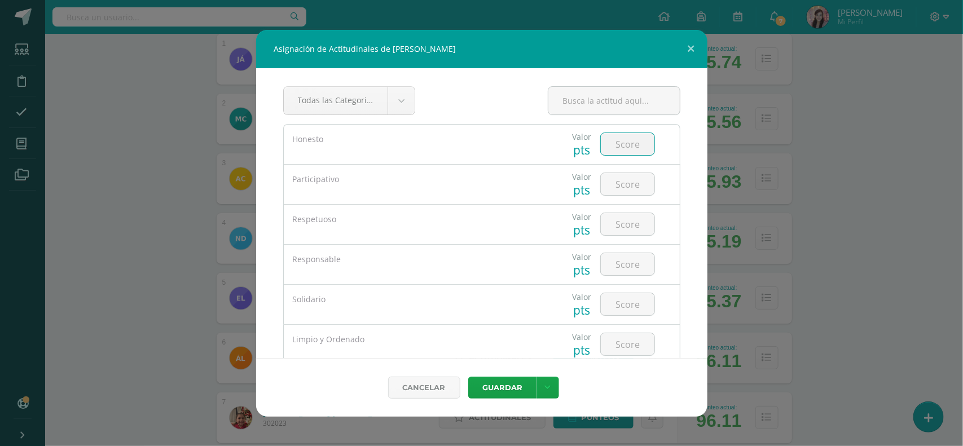
click at [624, 145] on input "number" at bounding box center [628, 144] width 54 height 22
type input "4"
click at [618, 189] on input "number" at bounding box center [628, 184] width 54 height 22
type input "3"
click at [633, 223] on input "number" at bounding box center [628, 224] width 54 height 22
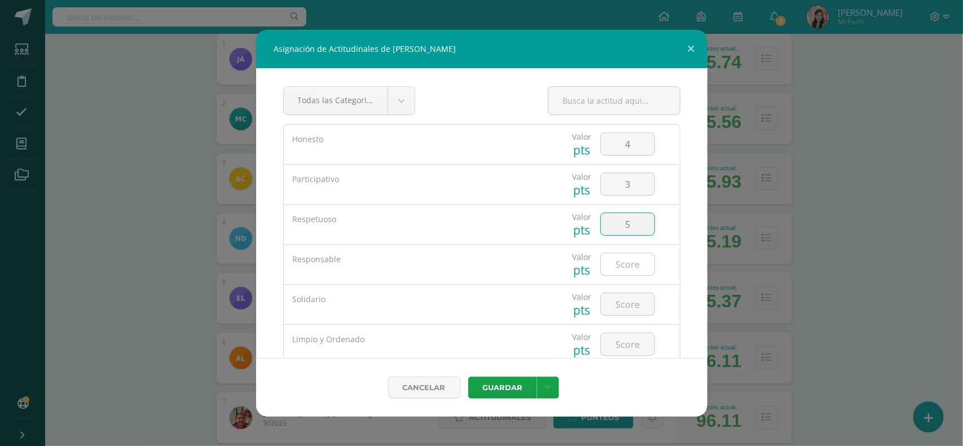
type input "5"
click at [633, 264] on input "number" at bounding box center [628, 264] width 54 height 22
type input "5"
click at [625, 301] on input "number" at bounding box center [628, 304] width 54 height 22
type input "3"
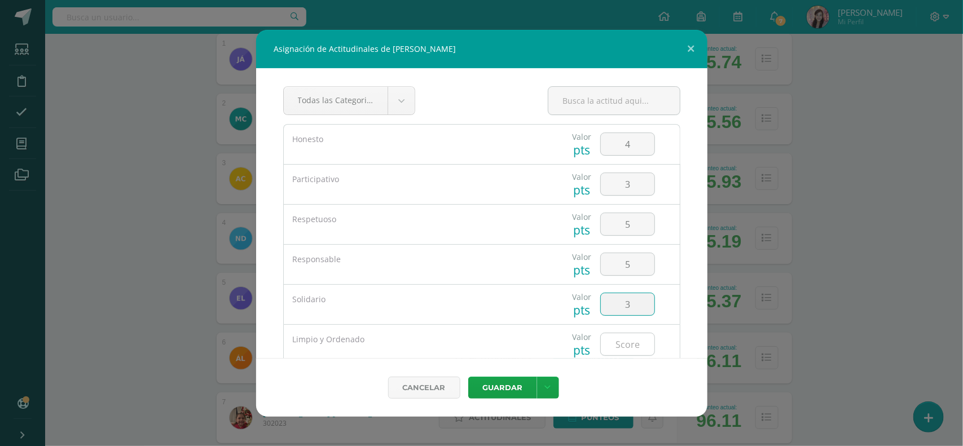
click at [632, 342] on input "number" at bounding box center [628, 344] width 54 height 22
type input "3"
click at [517, 391] on button "Guardar" at bounding box center [502, 388] width 69 height 22
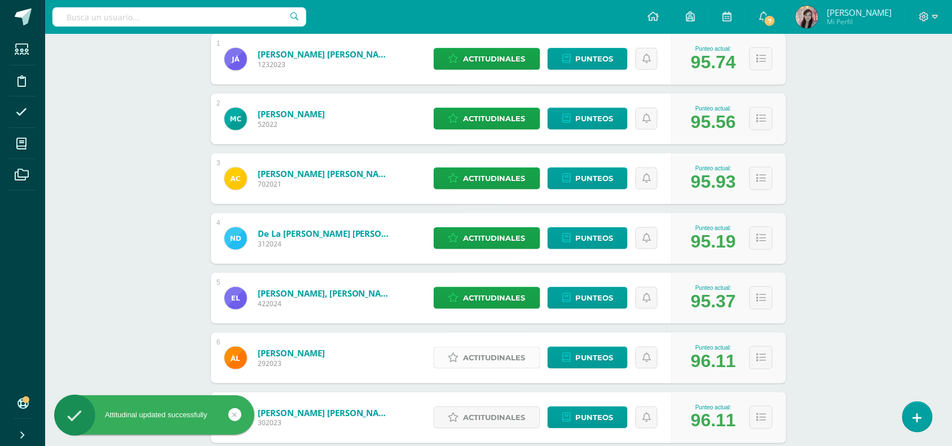
click at [500, 354] on span "Actitudinales" at bounding box center [495, 357] width 62 height 21
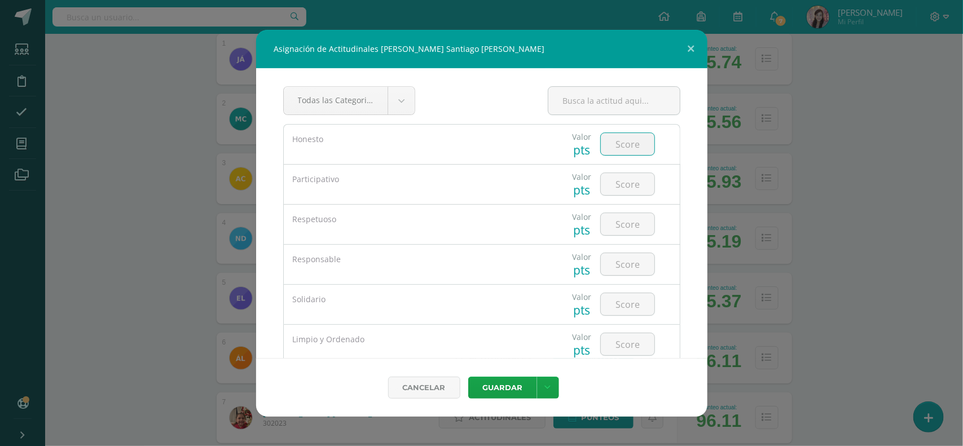
click at [623, 146] on input "number" at bounding box center [628, 144] width 54 height 22
click at [620, 183] on input "number" at bounding box center [628, 184] width 54 height 22
click at [630, 143] on input "55" at bounding box center [628, 144] width 54 height 22
type input "5"
click at [620, 189] on input "number" at bounding box center [628, 184] width 54 height 22
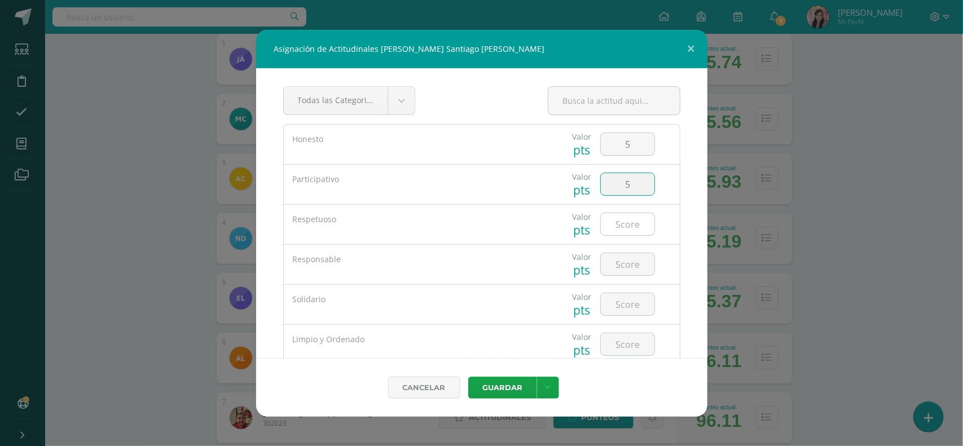
type input "5"
click at [619, 224] on input "number" at bounding box center [628, 224] width 54 height 22
type input "5"
click at [629, 265] on input "number" at bounding box center [628, 264] width 54 height 22
type input "5"
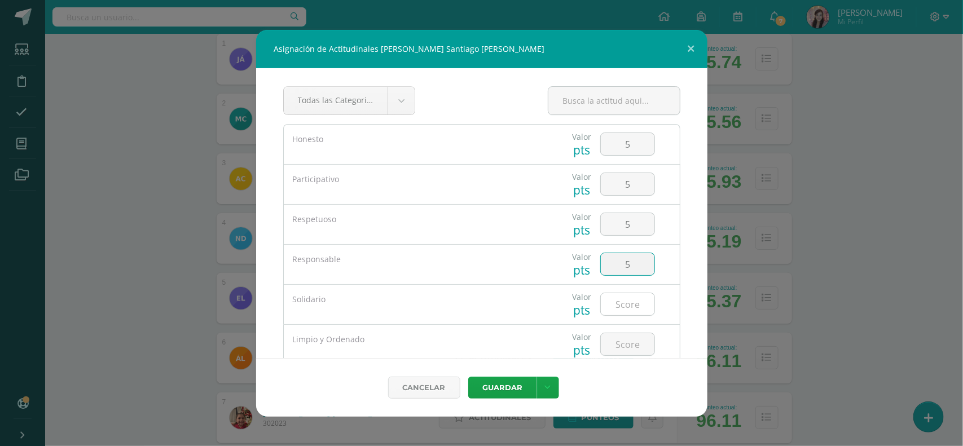
click at [623, 301] on input "number" at bounding box center [628, 304] width 54 height 22
type input "5"
click at [618, 350] on input "number" at bounding box center [628, 344] width 54 height 22
type input "5"
click at [537, 382] on link at bounding box center [548, 388] width 22 height 22
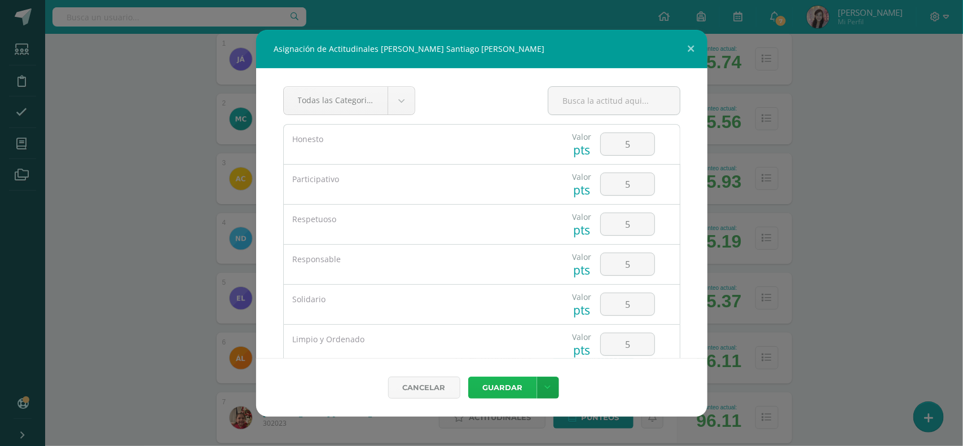
click at [517, 384] on button "Guardar" at bounding box center [502, 388] width 69 height 22
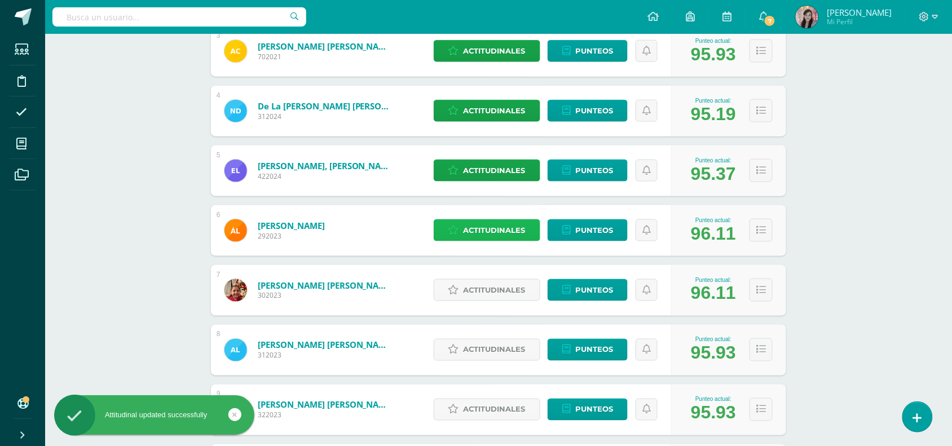
scroll to position [352, 0]
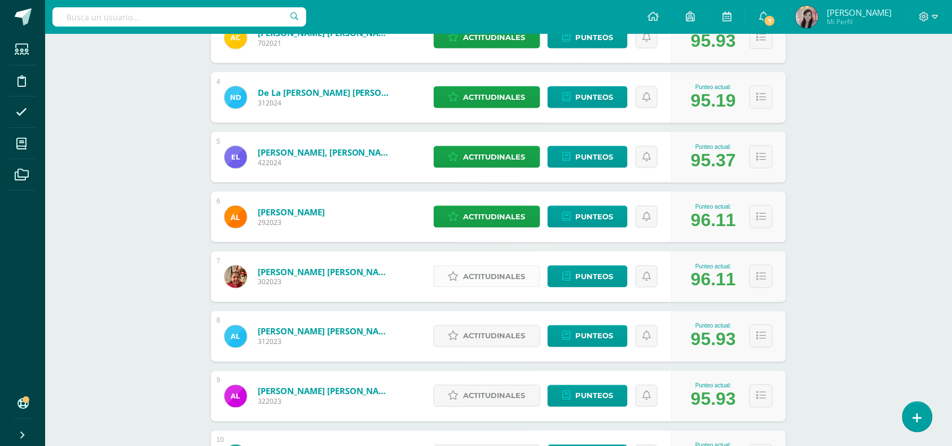
click at [490, 277] on span "Actitudinales" at bounding box center [495, 276] width 62 height 21
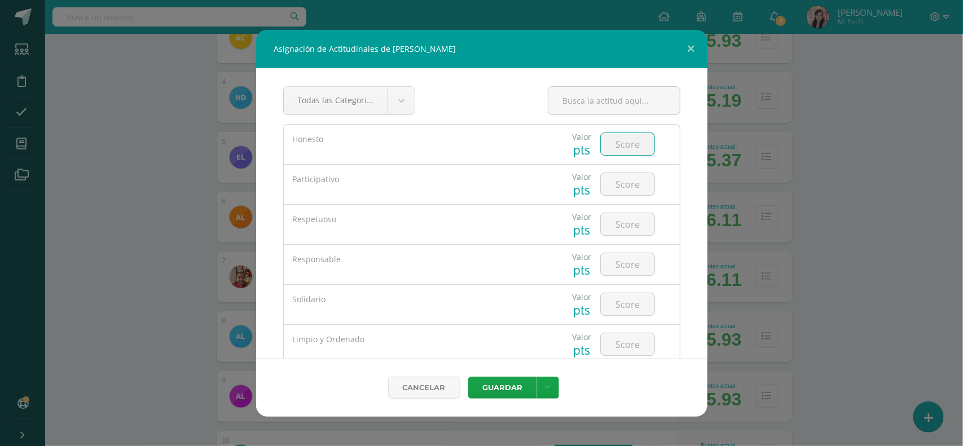
click at [616, 153] on input "number" at bounding box center [628, 144] width 54 height 22
type input "4"
click at [630, 187] on input "number" at bounding box center [628, 184] width 54 height 22
type input "5"
click at [631, 221] on input "number" at bounding box center [628, 224] width 54 height 22
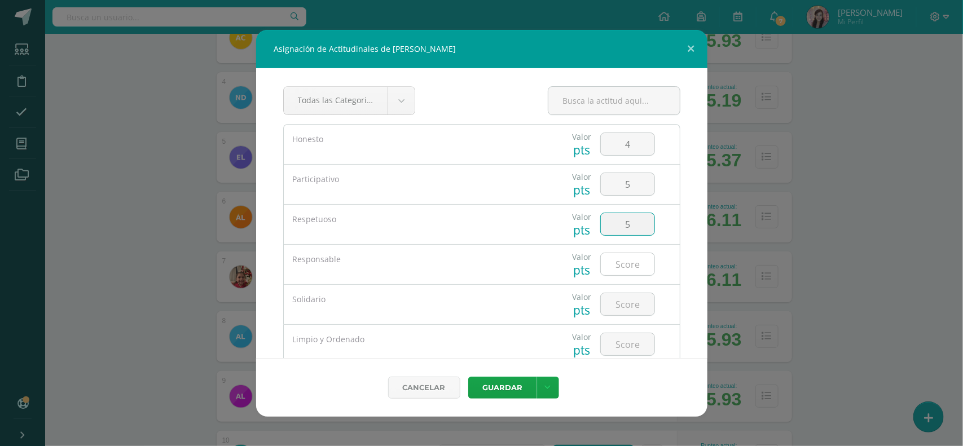
type input "5"
click at [630, 264] on input "number" at bounding box center [628, 264] width 54 height 22
type input "3"
click at [632, 306] on input "number" at bounding box center [628, 304] width 54 height 22
type input "4"
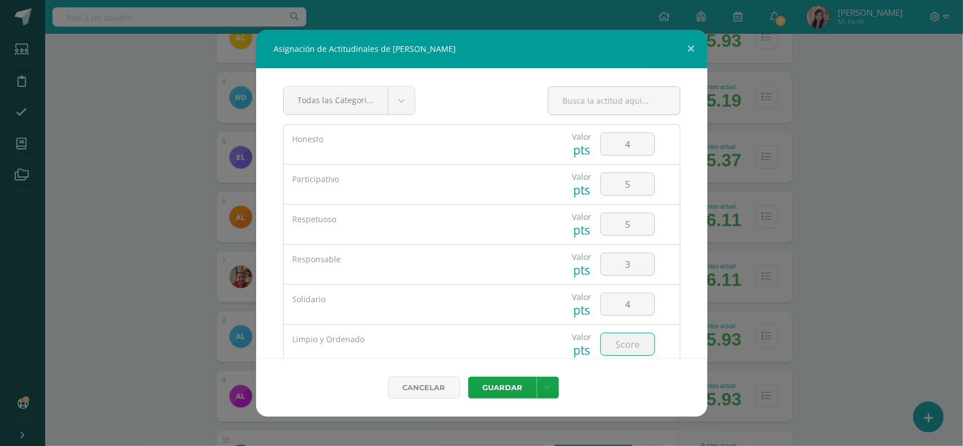
click at [633, 338] on input "number" at bounding box center [628, 344] width 54 height 22
type input "5"
click at [514, 391] on button "Guardar" at bounding box center [502, 388] width 69 height 22
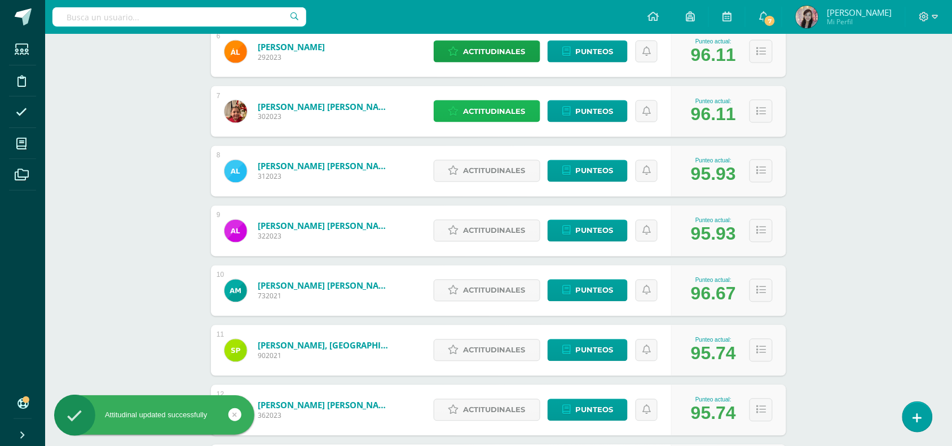
scroll to position [493, 0]
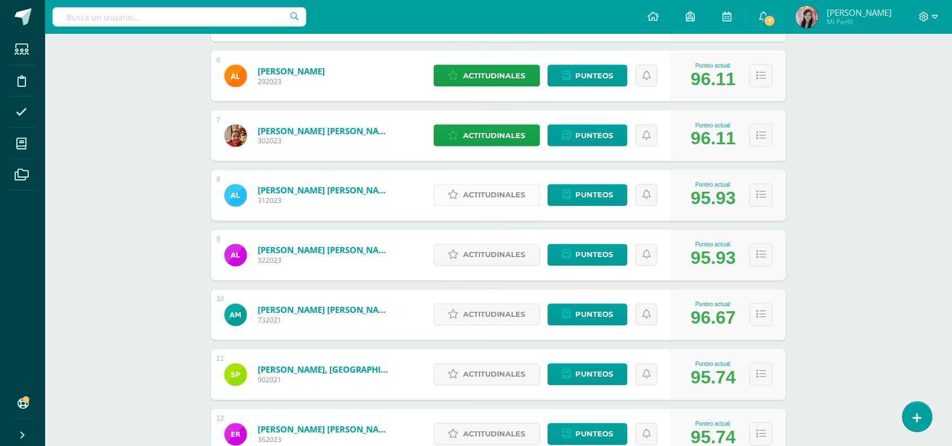
click at [465, 201] on span "Actitudinales" at bounding box center [495, 195] width 62 height 21
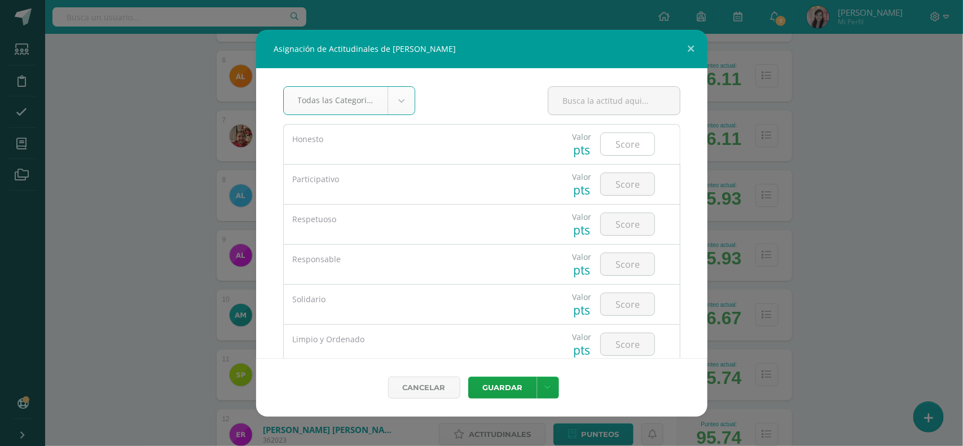
click at [610, 145] on input "number" at bounding box center [628, 144] width 54 height 22
type input "3"
click at [608, 187] on input "number" at bounding box center [628, 184] width 54 height 22
type input "5"
click at [616, 230] on input "number" at bounding box center [628, 224] width 54 height 22
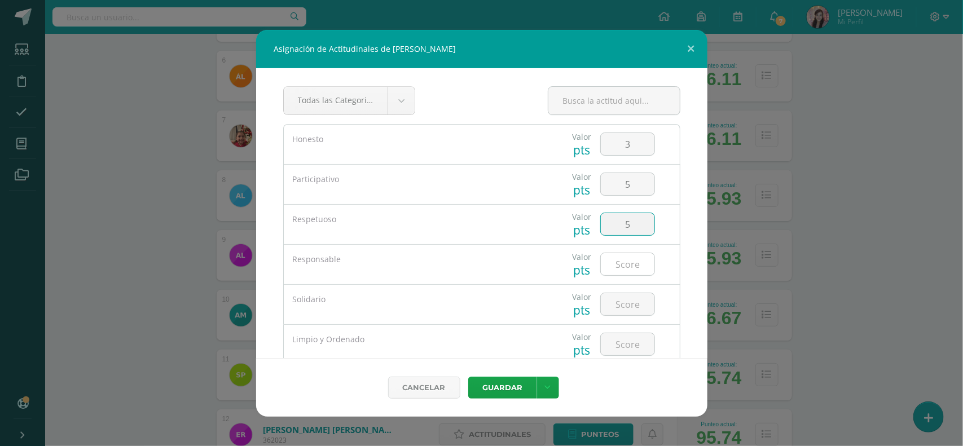
type input "5"
click at [616, 268] on input "number" at bounding box center [628, 264] width 54 height 22
type input "5"
click at [625, 306] on input "number" at bounding box center [628, 304] width 54 height 22
type input "5"
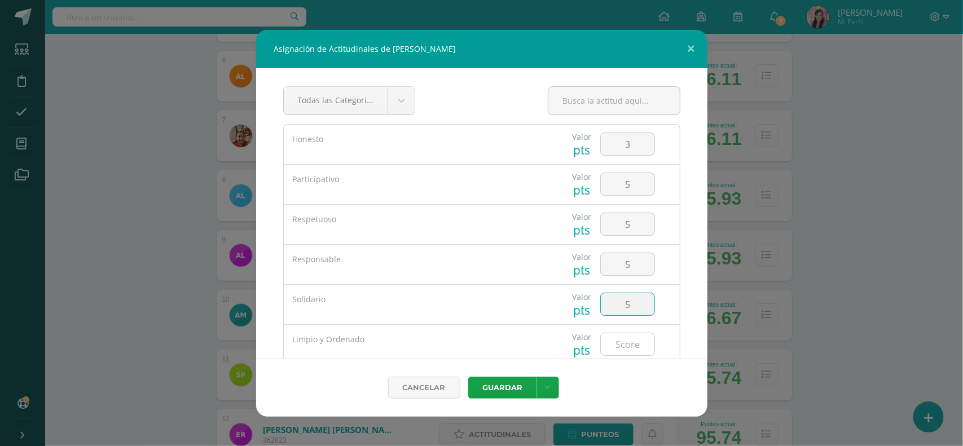
click at [622, 354] on input "number" at bounding box center [628, 344] width 54 height 22
type input "3"
click at [518, 393] on button "Guardar" at bounding box center [502, 388] width 69 height 22
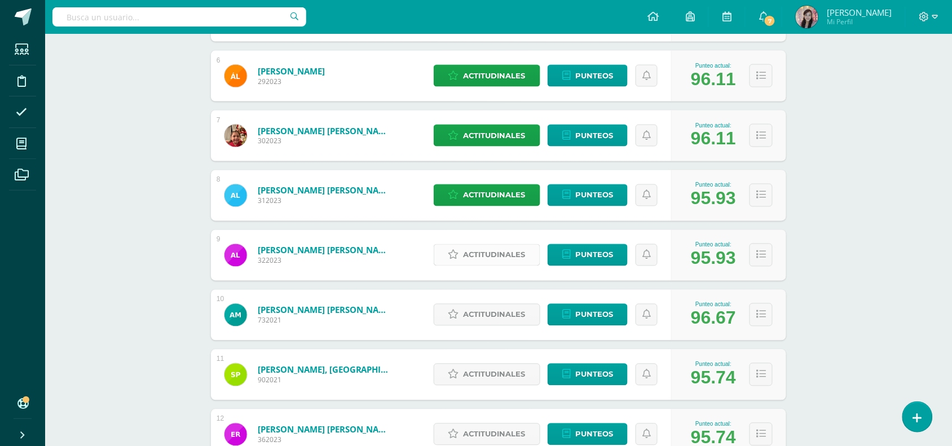
click at [451, 252] on icon at bounding box center [453, 255] width 11 height 10
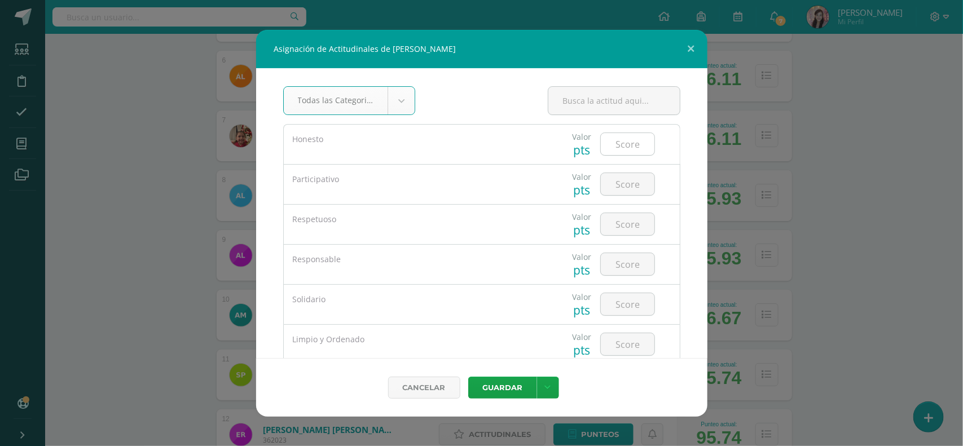
click at [610, 148] on input "number" at bounding box center [628, 144] width 54 height 22
type input "4"
click at [620, 179] on input "number" at bounding box center [628, 184] width 54 height 22
type input "3"
click at [623, 229] on input "number" at bounding box center [628, 224] width 54 height 22
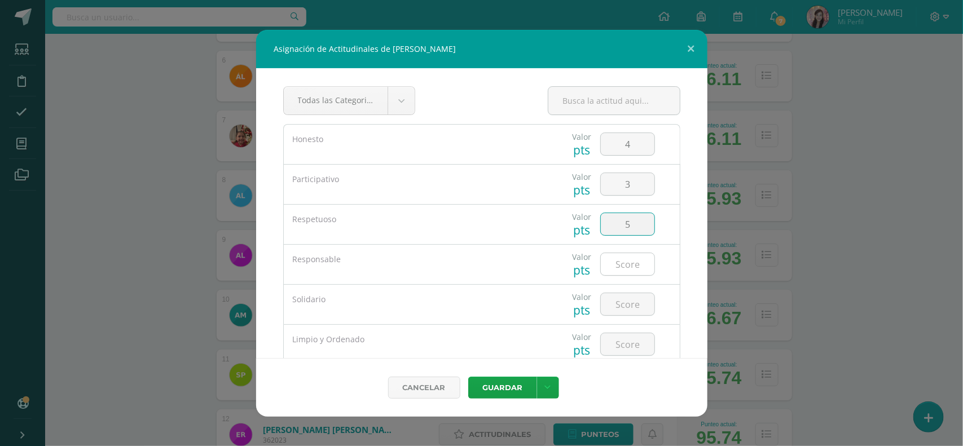
type input "5"
click at [616, 269] on input "number" at bounding box center [628, 264] width 54 height 22
type input "2"
type input "3"
click at [619, 315] on input "number" at bounding box center [628, 304] width 54 height 22
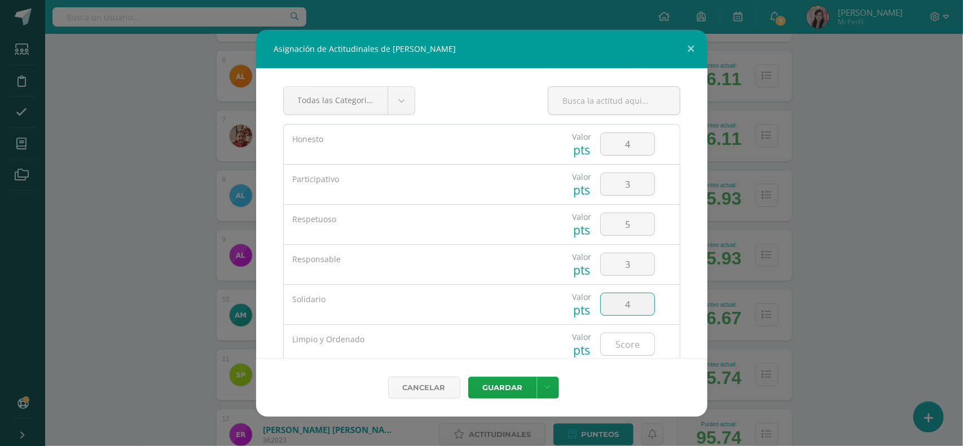
type input "4"
click at [625, 340] on input "number" at bounding box center [628, 344] width 54 height 22
type input "5"
click at [636, 313] on input "4" at bounding box center [628, 304] width 54 height 22
type input "3"
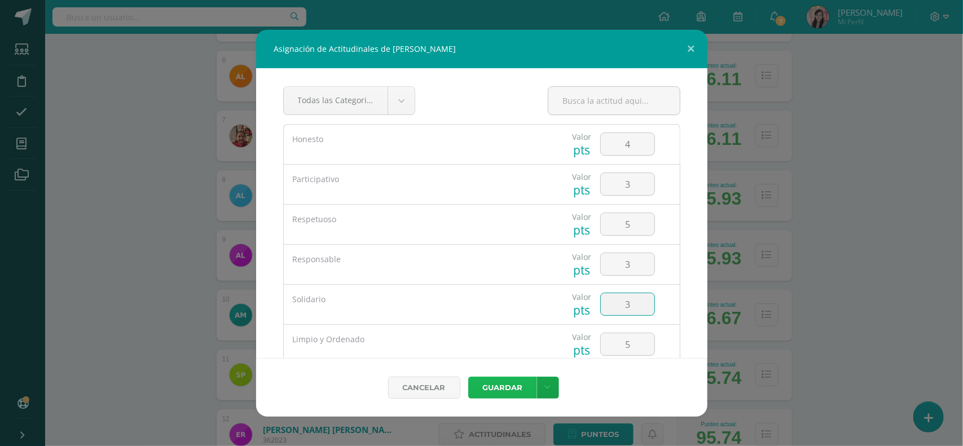
click at [495, 381] on button "Guardar" at bounding box center [502, 388] width 69 height 22
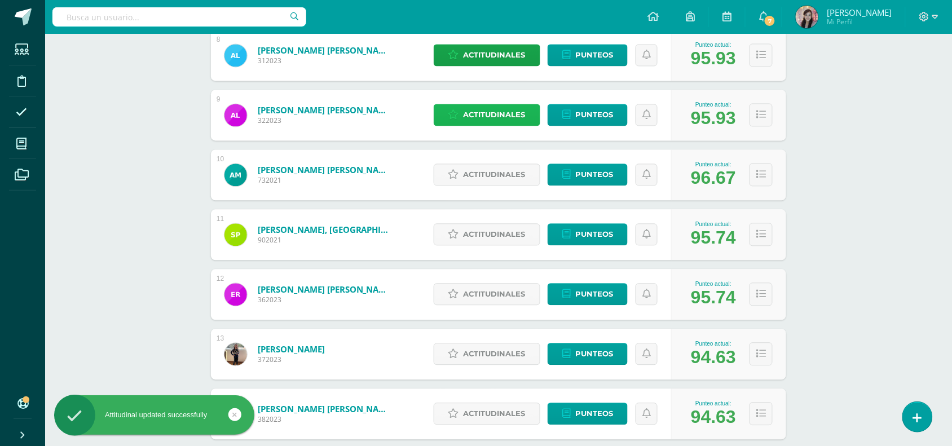
scroll to position [634, 0]
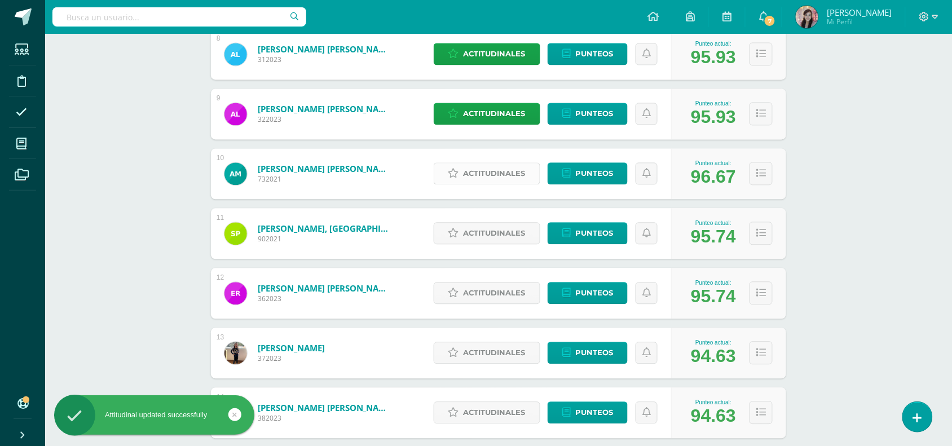
click at [477, 166] on span "Actitudinales" at bounding box center [495, 174] width 62 height 21
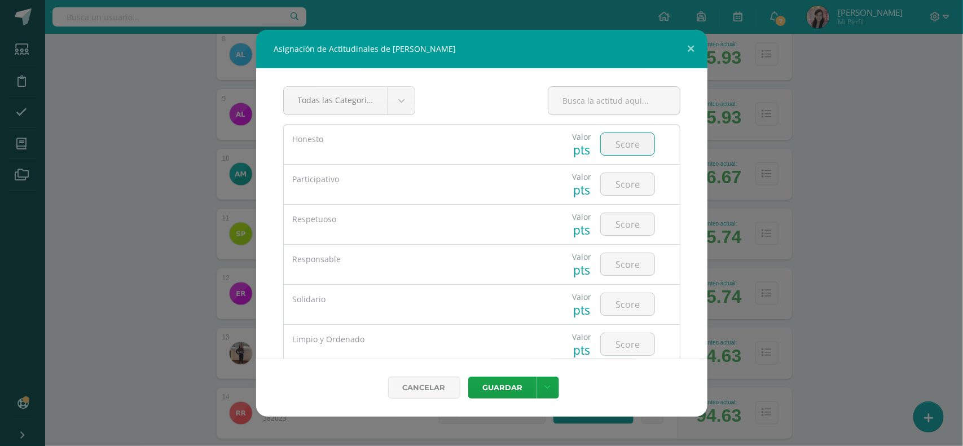
click at [615, 144] on input "number" at bounding box center [628, 144] width 54 height 22
type input "5"
click at [616, 182] on input "number" at bounding box center [628, 184] width 54 height 22
type input "5"
click at [622, 221] on input "number" at bounding box center [628, 224] width 54 height 22
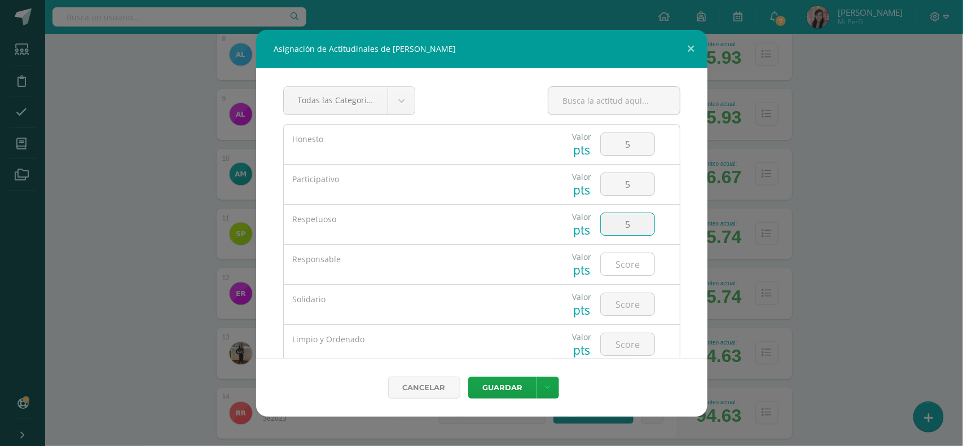
type input "5"
click at [621, 263] on input "number" at bounding box center [628, 264] width 54 height 22
type input "5"
click at [626, 301] on input "number" at bounding box center [628, 304] width 54 height 22
type input "5"
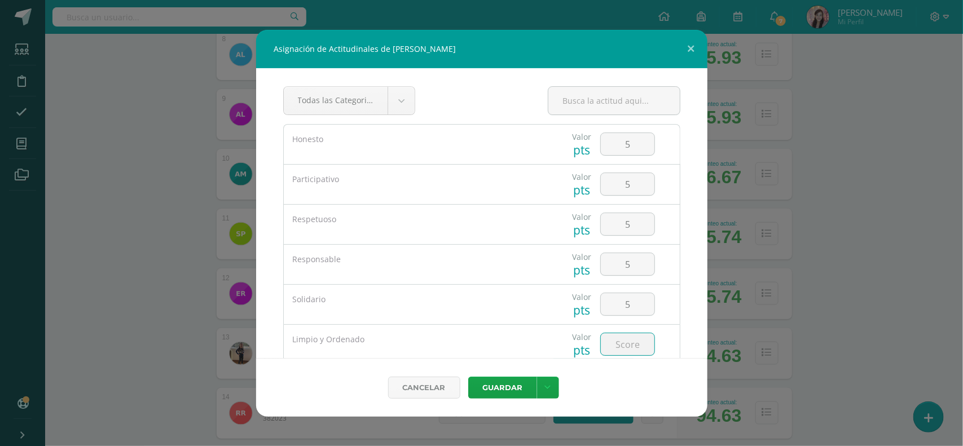
click at [611, 351] on input "number" at bounding box center [628, 344] width 54 height 22
type input "3"
click at [506, 381] on button "Guardar" at bounding box center [502, 388] width 69 height 22
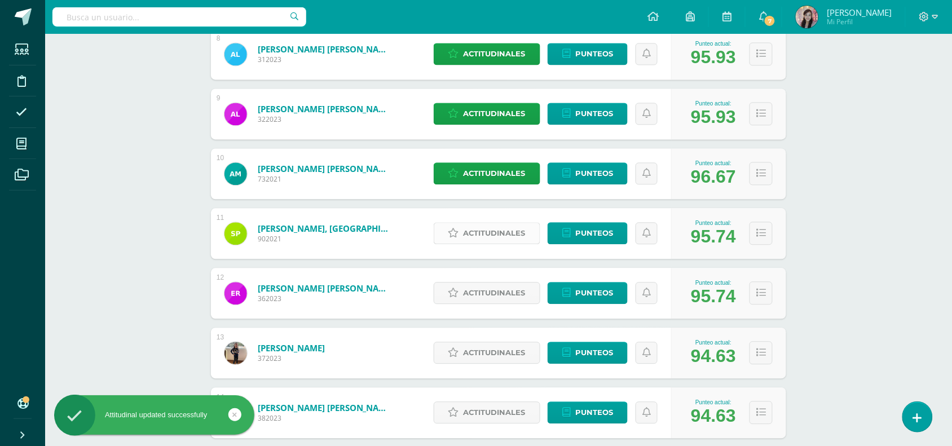
click at [466, 240] on span "Actitudinales" at bounding box center [495, 233] width 62 height 21
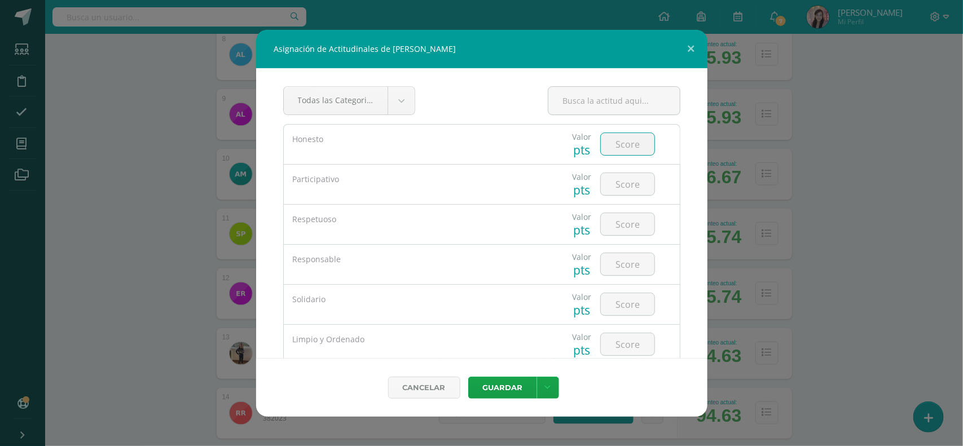
click at [612, 147] on input "number" at bounding box center [628, 144] width 54 height 22
type input "3"
click at [619, 180] on input "number" at bounding box center [628, 184] width 54 height 22
type input "4"
click at [624, 223] on input "number" at bounding box center [628, 224] width 54 height 22
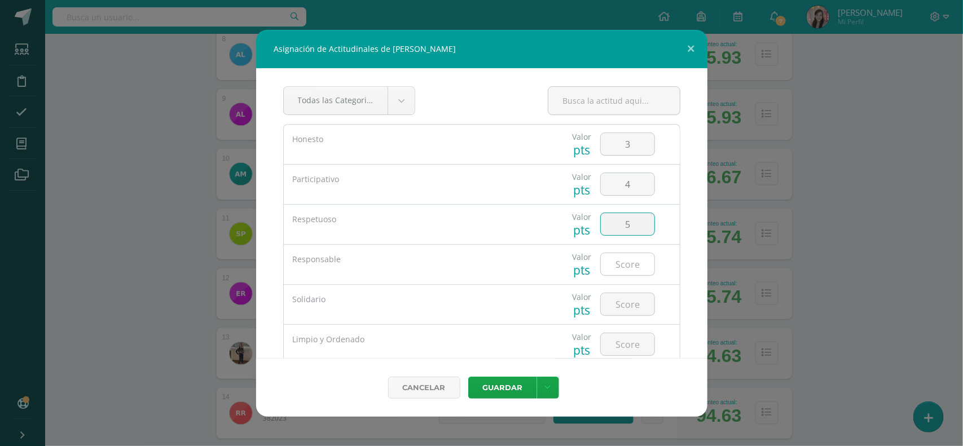
type input "5"
click at [619, 271] on input "number" at bounding box center [628, 264] width 54 height 22
type input "4"
click at [619, 299] on input "number" at bounding box center [628, 304] width 54 height 22
type input "3"
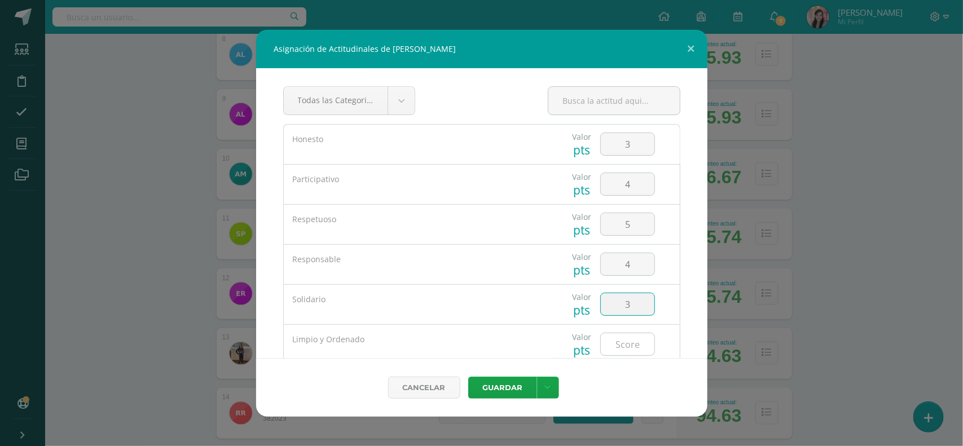
click at [619, 334] on input "number" at bounding box center [628, 344] width 54 height 22
type input "5"
click at [513, 384] on button "Guardar" at bounding box center [502, 388] width 69 height 22
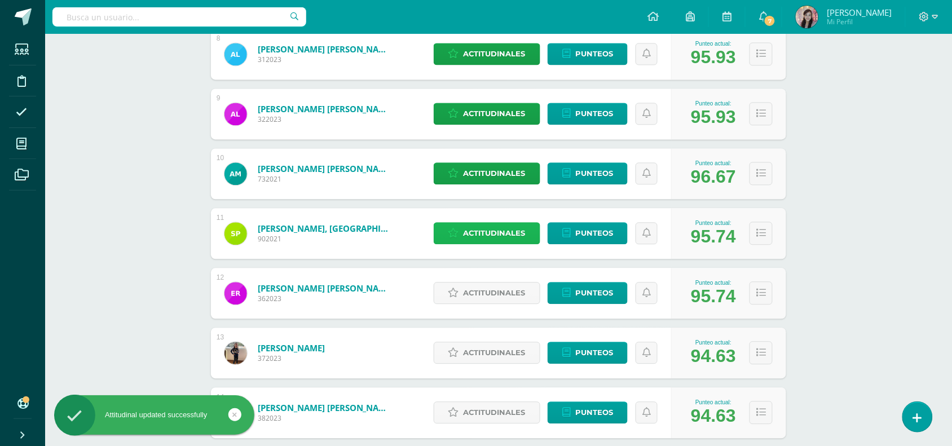
scroll to position [705, 0]
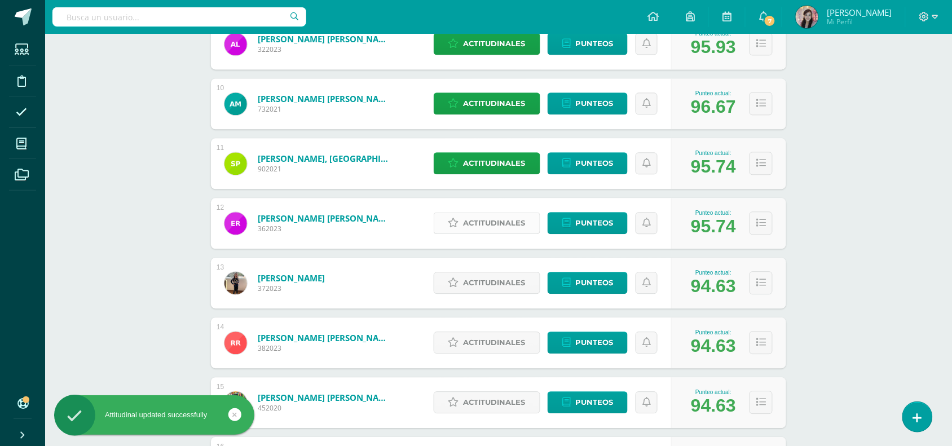
click at [443, 218] on link "Actitudinales" at bounding box center [487, 223] width 107 height 22
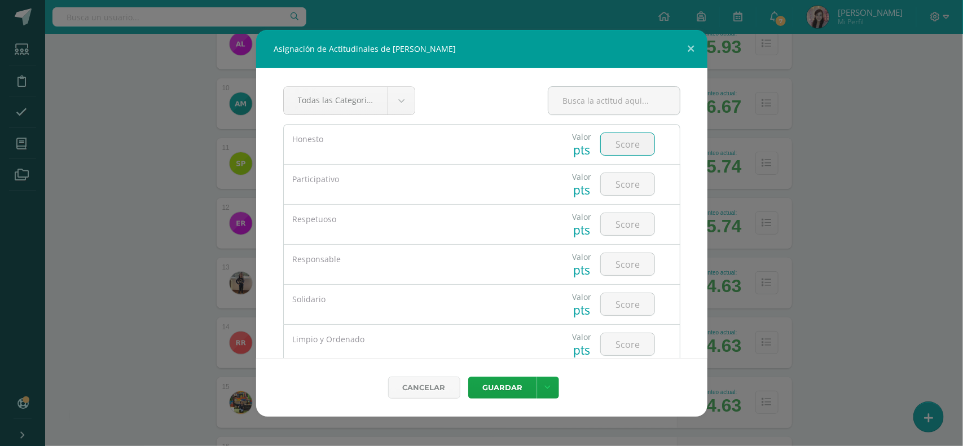
click at [636, 142] on input "number" at bounding box center [628, 144] width 54 height 22
type input "5"
click at [632, 195] on input "number" at bounding box center [628, 184] width 54 height 22
type input "5"
click at [627, 221] on input "number" at bounding box center [628, 224] width 54 height 22
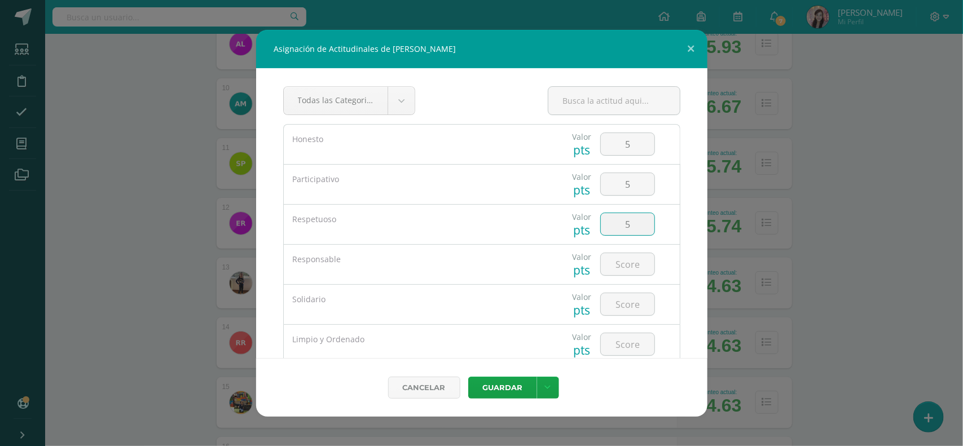
type input "5"
click at [629, 252] on div at bounding box center [628, 264] width 64 height 39
click at [637, 277] on div at bounding box center [628, 264] width 64 height 39
click at [633, 263] on input "number" at bounding box center [628, 264] width 54 height 22
type input "5"
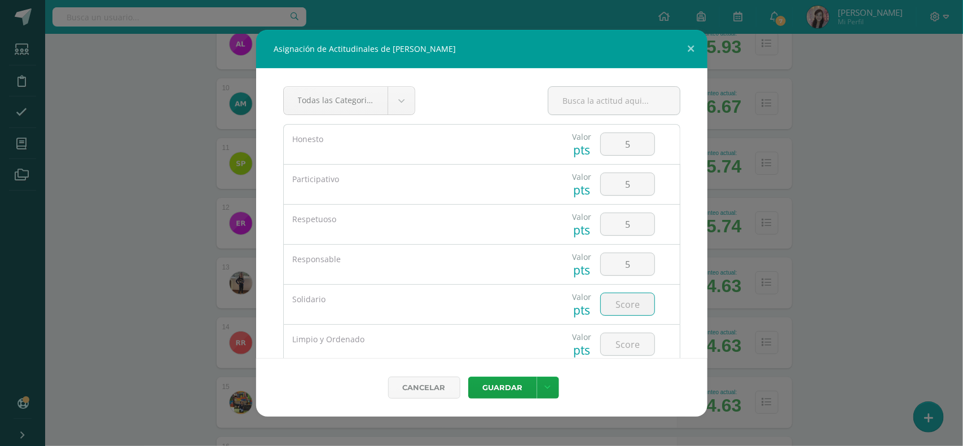
click at [618, 305] on input "number" at bounding box center [628, 304] width 54 height 22
type input "5"
click at [629, 340] on input "number" at bounding box center [628, 344] width 54 height 22
type input "5"
click at [522, 389] on button "Guardar" at bounding box center [502, 388] width 69 height 22
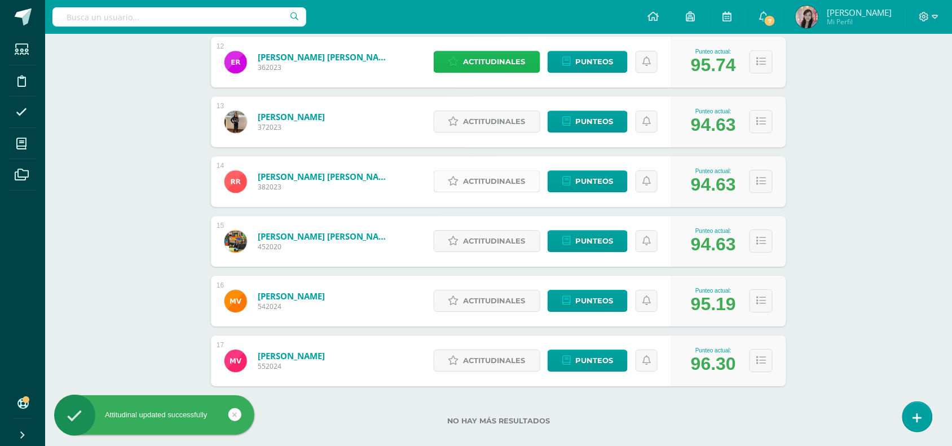
scroll to position [881, 0]
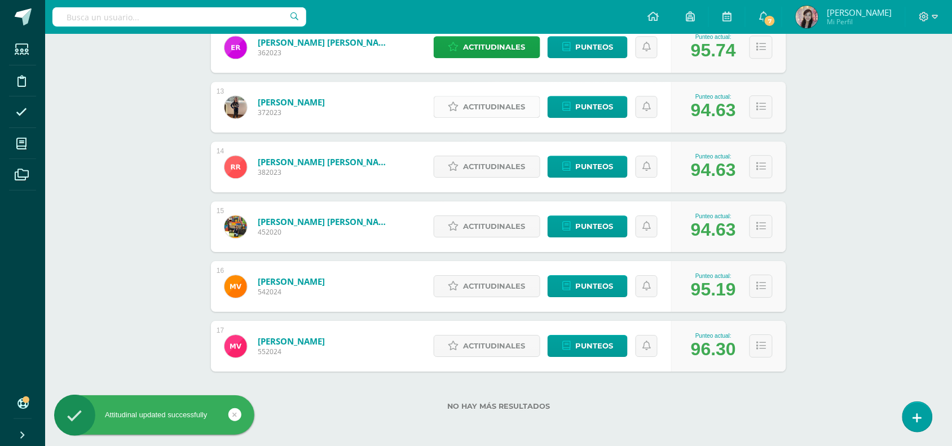
click at [526, 105] on link "Actitudinales" at bounding box center [487, 107] width 107 height 22
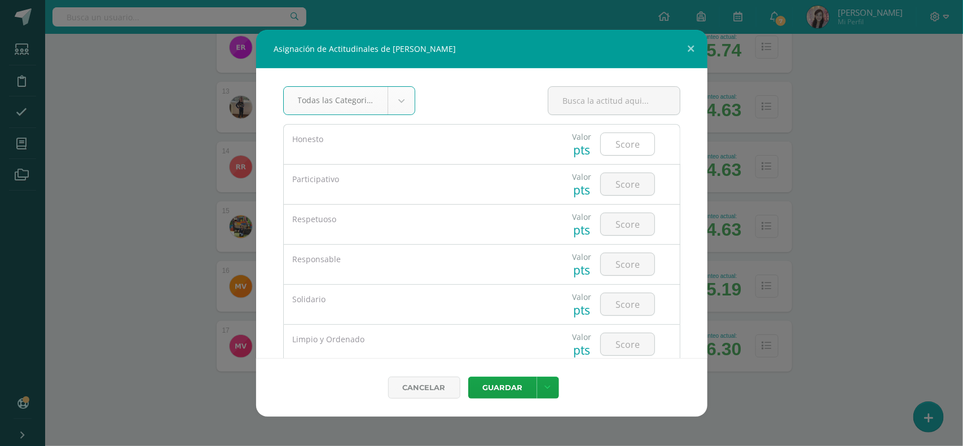
click at [636, 141] on input "number" at bounding box center [628, 144] width 54 height 22
type input "3"
click at [618, 186] on input "number" at bounding box center [628, 184] width 54 height 22
type input "4"
click at [623, 230] on input "number" at bounding box center [628, 224] width 54 height 22
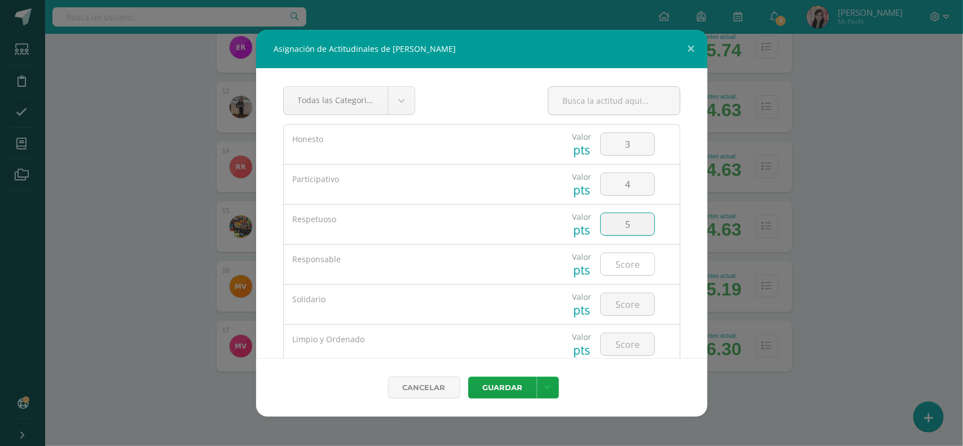
type input "5"
click at [618, 266] on input "number" at bounding box center [628, 264] width 54 height 22
type input "5"
click at [620, 308] on input "number" at bounding box center [628, 304] width 54 height 22
type input "5"
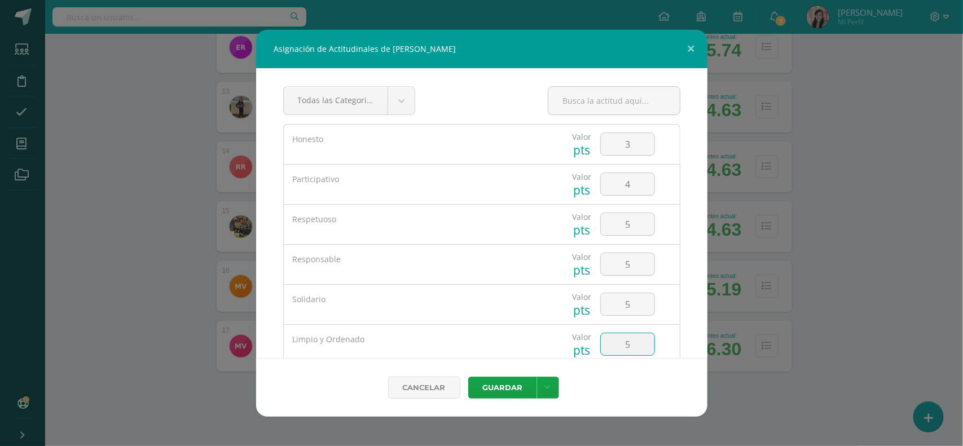
click at [616, 345] on input "5" at bounding box center [628, 344] width 54 height 22
type input "5"
click at [513, 387] on button "Guardar" at bounding box center [502, 388] width 69 height 22
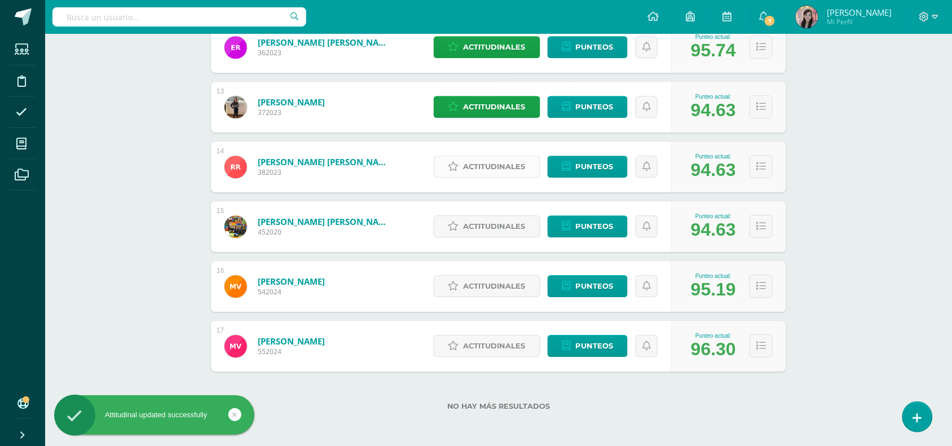
click at [464, 167] on span "Actitudinales" at bounding box center [495, 166] width 62 height 21
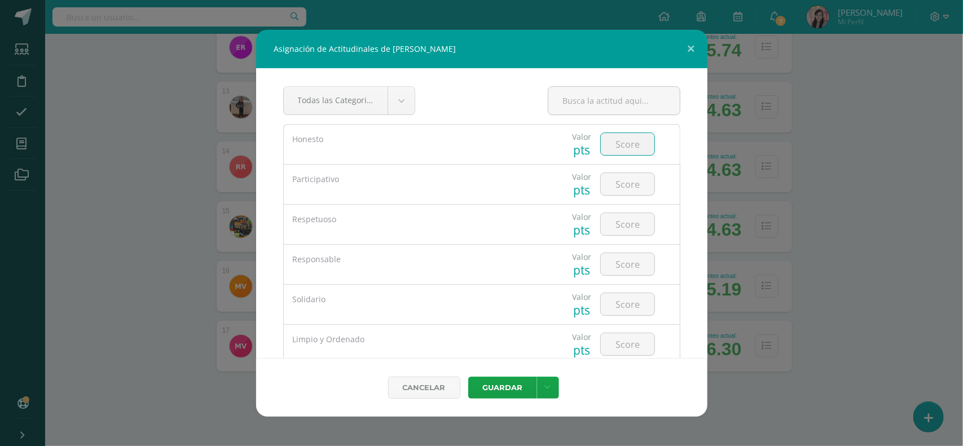
click at [622, 146] on input "number" at bounding box center [628, 144] width 54 height 22
type input "3"
click at [618, 183] on input "number" at bounding box center [628, 184] width 54 height 22
type input "4"
click at [621, 235] on input "number" at bounding box center [628, 224] width 54 height 22
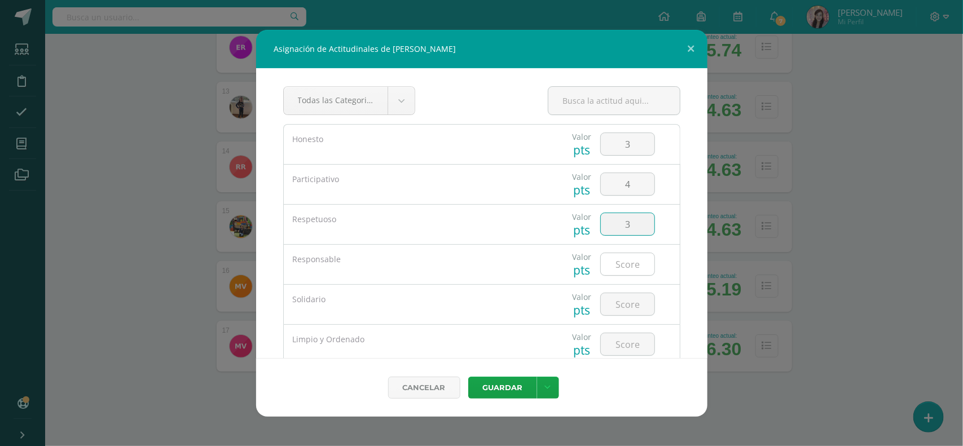
type input "3"
click at [624, 259] on input "number" at bounding box center [628, 264] width 54 height 22
type input "3"
click at [635, 305] on input "number" at bounding box center [628, 304] width 54 height 22
type input "4"
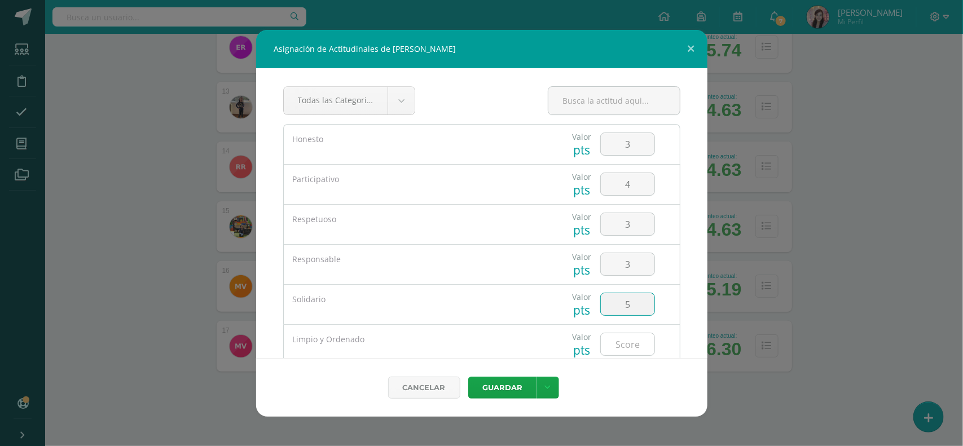
type input "5"
click at [629, 344] on input "number" at bounding box center [628, 344] width 54 height 22
type input "5"
click at [534, 395] on button "Guardar" at bounding box center [502, 388] width 69 height 22
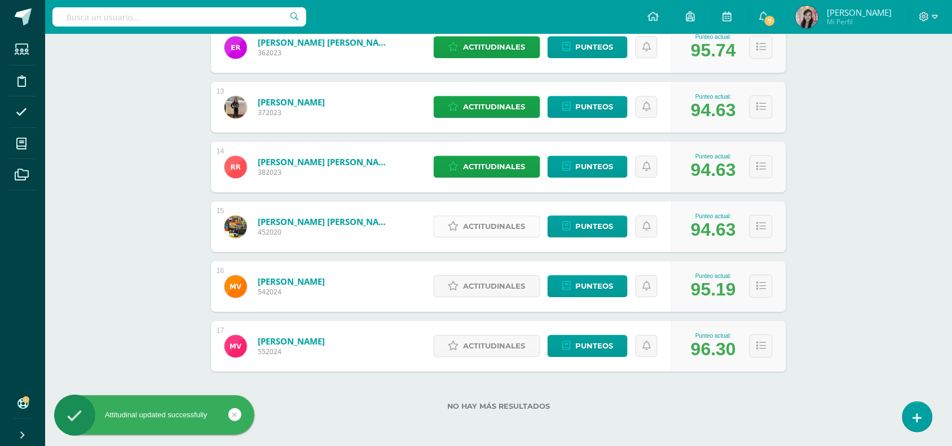
click at [490, 230] on span "Actitudinales" at bounding box center [495, 226] width 62 height 21
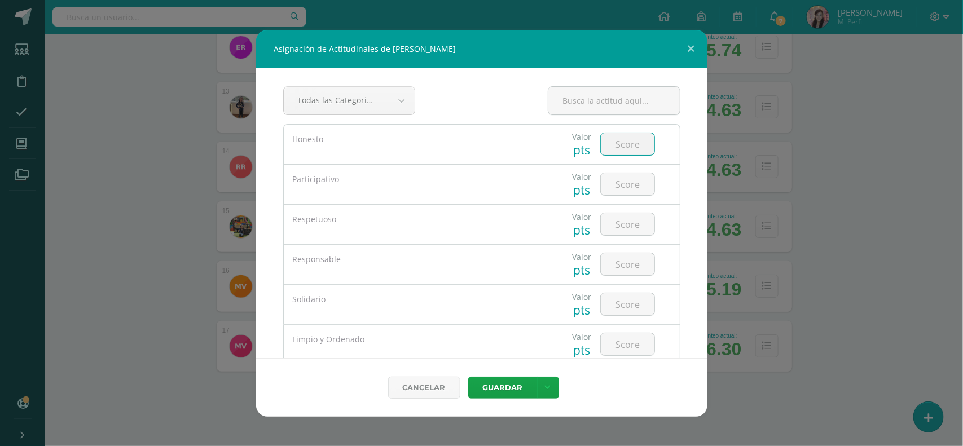
click at [618, 144] on input "number" at bounding box center [628, 144] width 54 height 22
type input "5"
click at [635, 181] on input "number" at bounding box center [628, 184] width 54 height 22
type input "5"
click at [614, 238] on div at bounding box center [628, 224] width 64 height 39
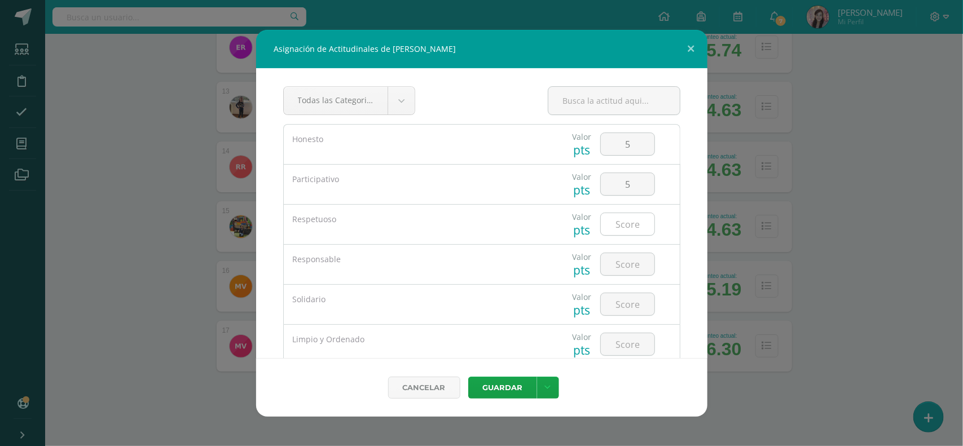
click at [615, 229] on input "number" at bounding box center [628, 224] width 54 height 22
type input "5"
click at [615, 254] on input "number" at bounding box center [628, 264] width 54 height 22
type input "5"
click at [624, 299] on input "number" at bounding box center [628, 304] width 54 height 22
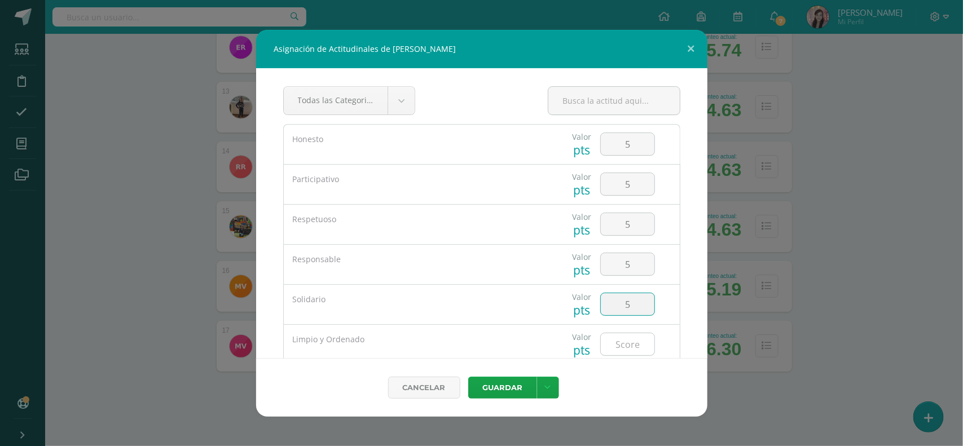
type input "5"
click at [624, 337] on input "number" at bounding box center [628, 344] width 54 height 22
type input "5"
click at [512, 390] on button "Guardar" at bounding box center [502, 388] width 69 height 22
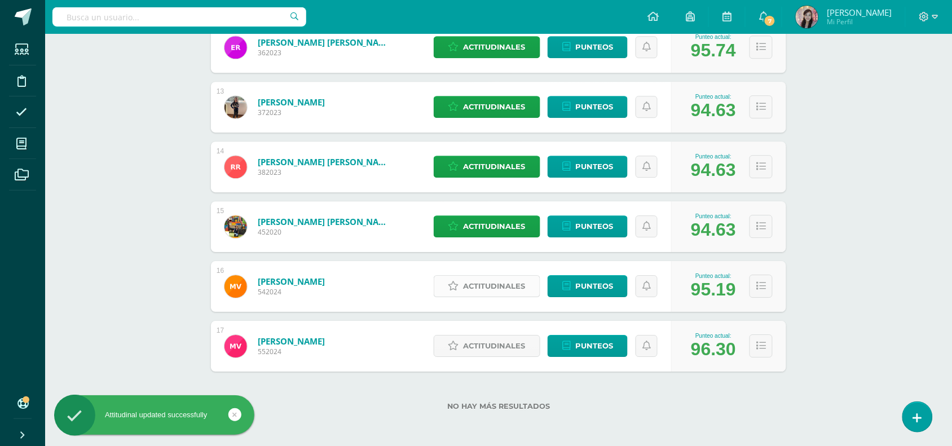
click at [460, 280] on link "Actitudinales" at bounding box center [487, 286] width 107 height 22
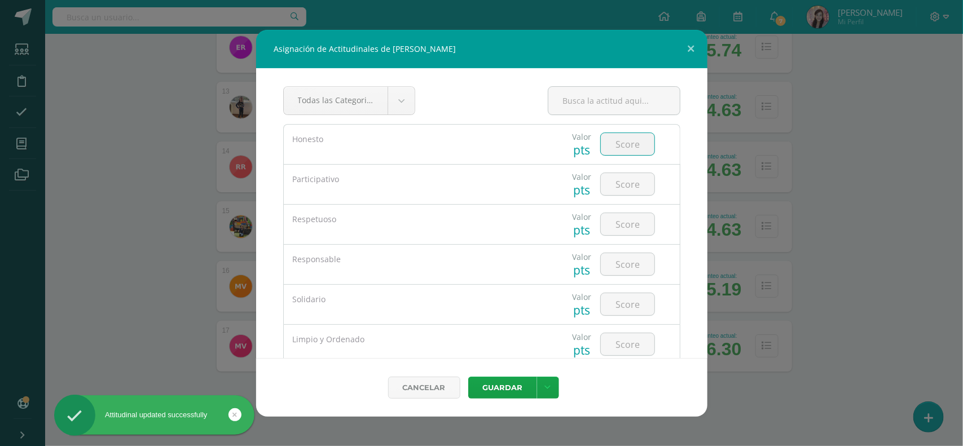
click at [612, 144] on input "number" at bounding box center [628, 144] width 54 height 22
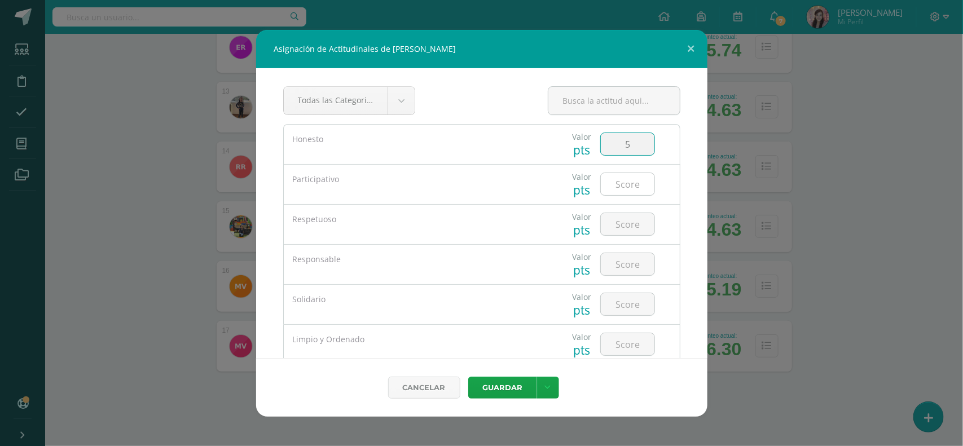
type input "5"
click at [628, 182] on input "number" at bounding box center [628, 184] width 54 height 22
type input "5"
click at [609, 224] on input "number" at bounding box center [628, 224] width 54 height 22
type input "5"
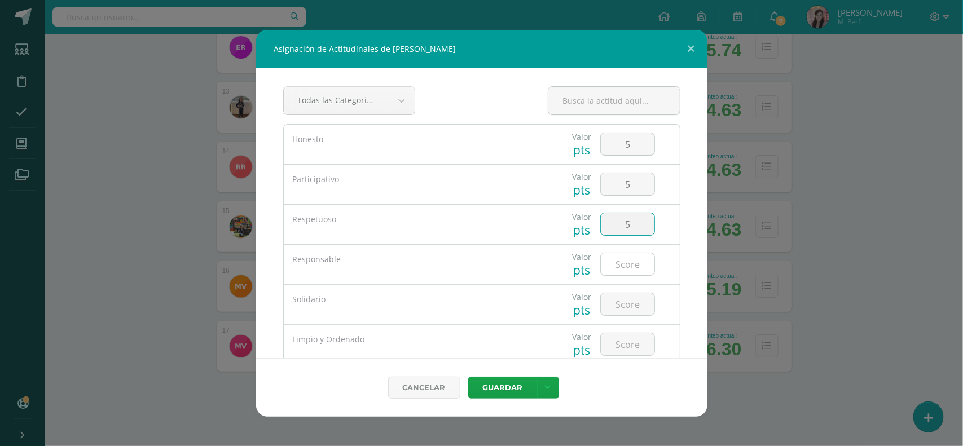
click at [621, 267] on input "number" at bounding box center [628, 264] width 54 height 22
type input "5"
click at [627, 299] on input "number" at bounding box center [628, 304] width 54 height 22
type input "5"
click at [629, 348] on input "number" at bounding box center [628, 344] width 54 height 22
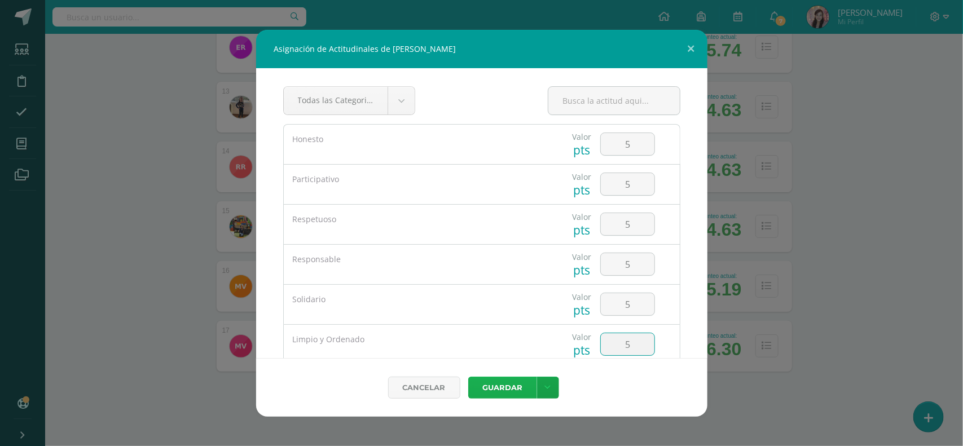
type input "5"
click at [525, 385] on button "Guardar" at bounding box center [502, 388] width 69 height 22
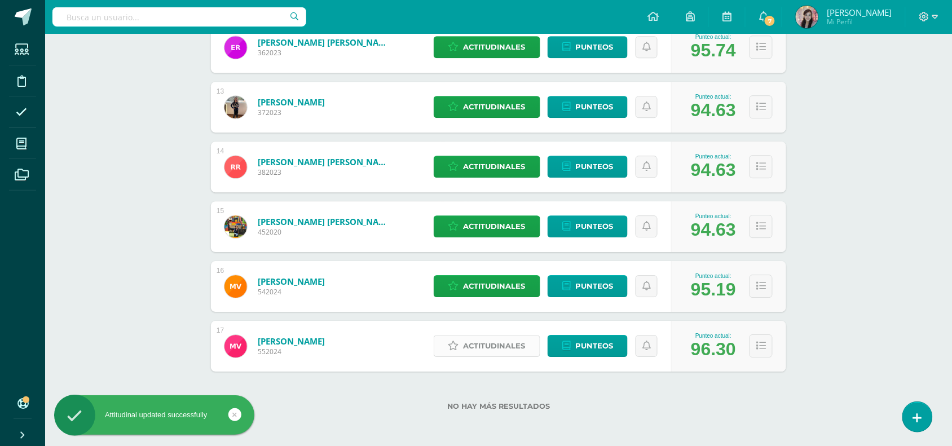
click at [503, 353] on span "Actitudinales" at bounding box center [495, 346] width 62 height 21
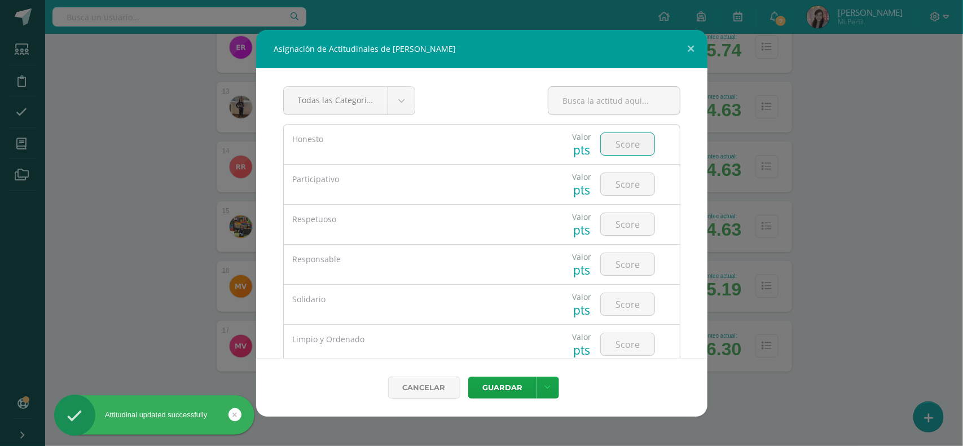
click at [616, 144] on input "number" at bounding box center [628, 144] width 54 height 22
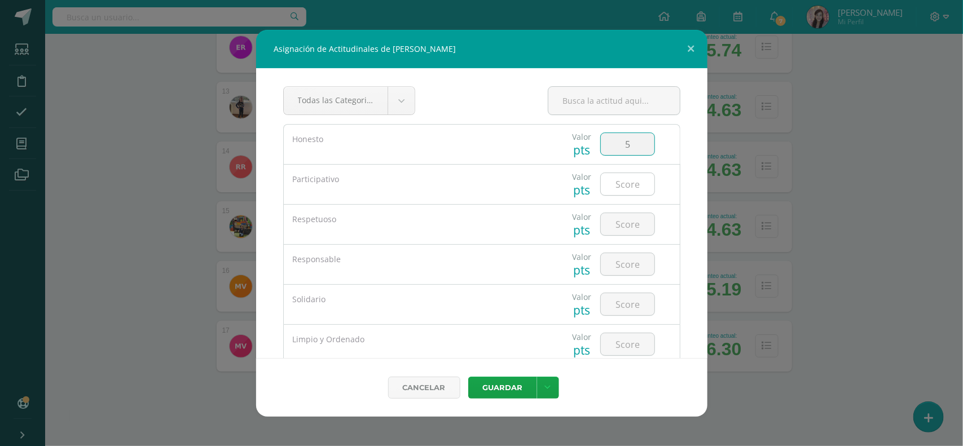
type input "5"
click at [616, 181] on input "number" at bounding box center [628, 184] width 54 height 22
type input "5"
click at [621, 230] on input "number" at bounding box center [628, 224] width 54 height 22
type input "5"
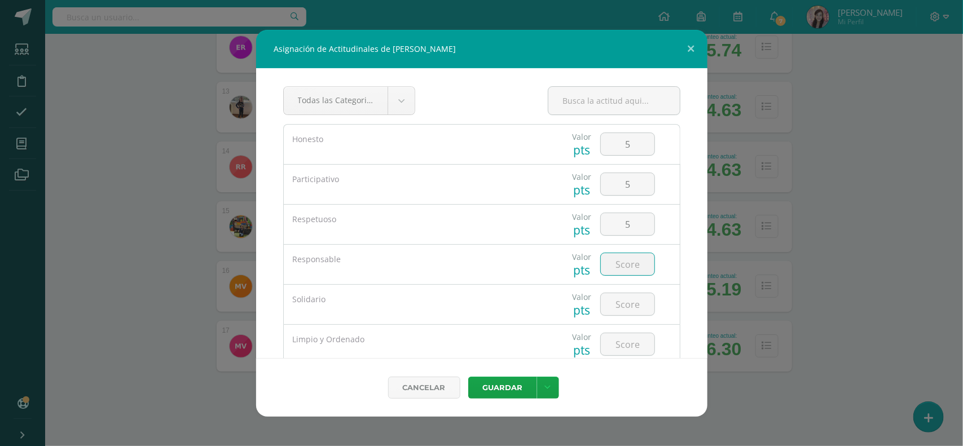
click at [624, 260] on input "number" at bounding box center [628, 264] width 54 height 22
type input "5"
click at [621, 301] on input "number" at bounding box center [628, 304] width 54 height 22
type input "5"
click at [624, 349] on input "5" at bounding box center [628, 344] width 54 height 22
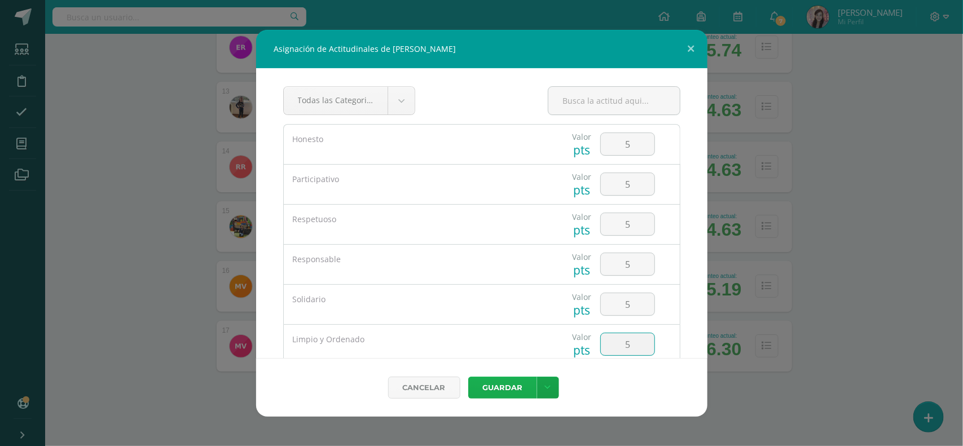
type input "5"
click at [524, 382] on button "Guardar" at bounding box center [502, 388] width 69 height 22
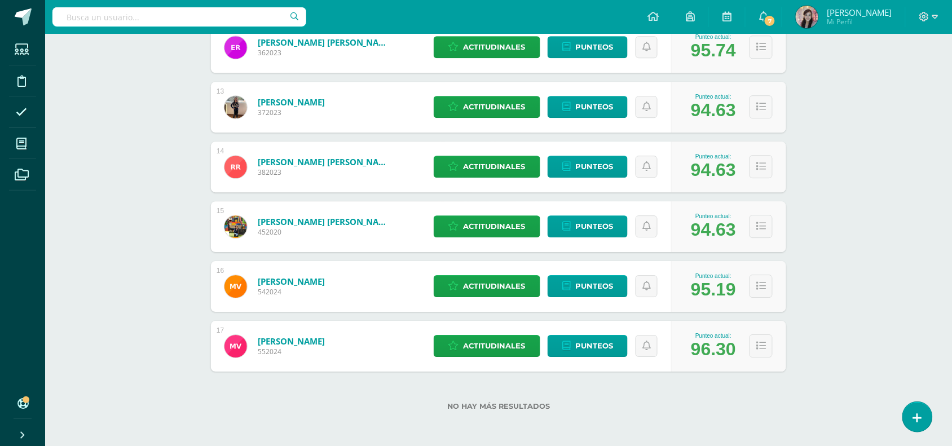
click at [25, 404] on icon at bounding box center [21, 403] width 9 height 11
click at [23, 170] on icon at bounding box center [22, 174] width 14 height 11
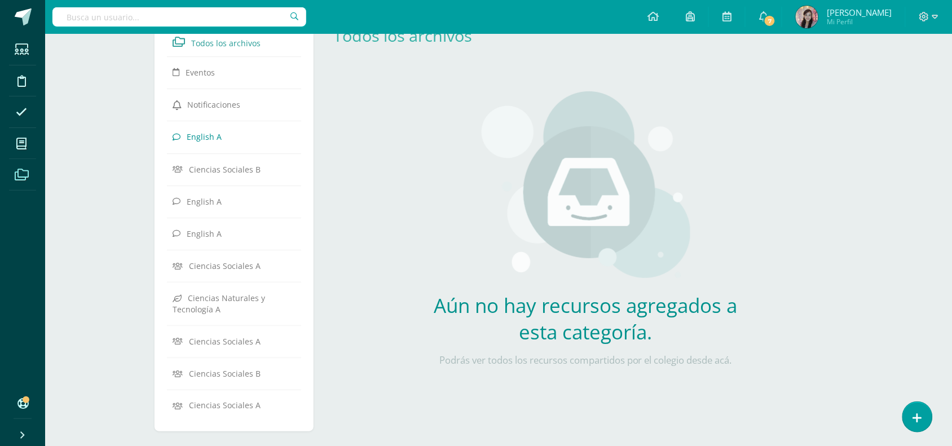
scroll to position [55, 0]
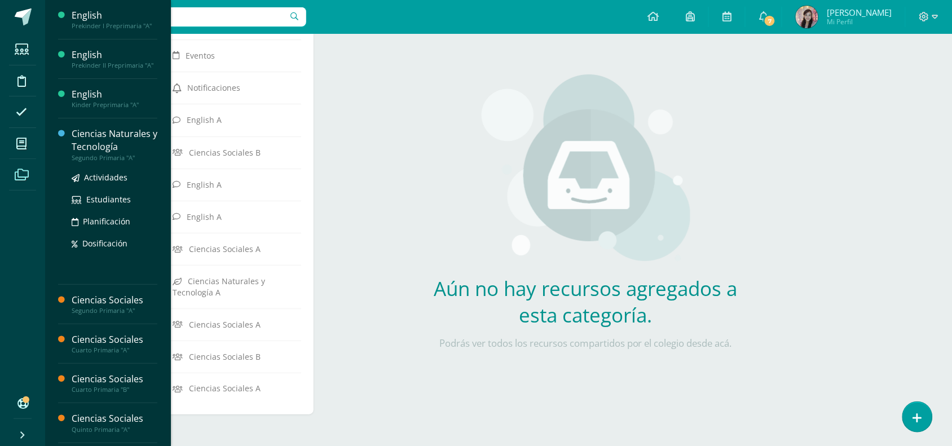
click at [114, 138] on div "Ciencias Naturales y Tecnología" at bounding box center [115, 140] width 86 height 26
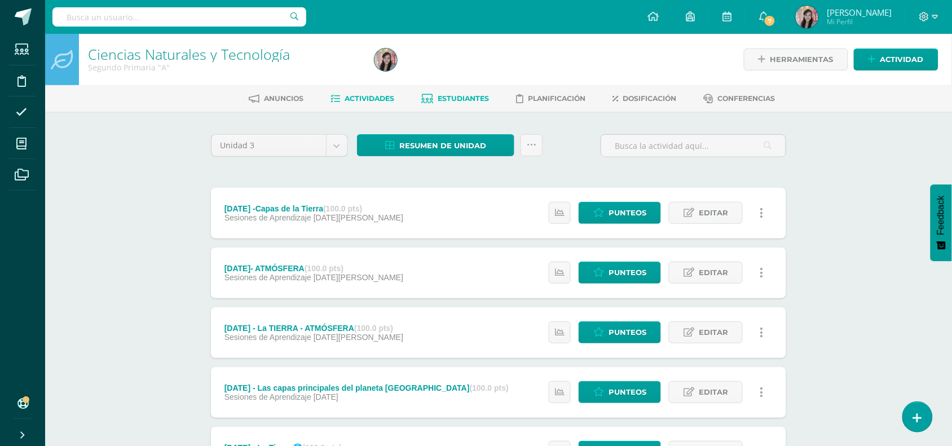
click at [468, 94] on span "Estudiantes" at bounding box center [463, 98] width 51 height 8
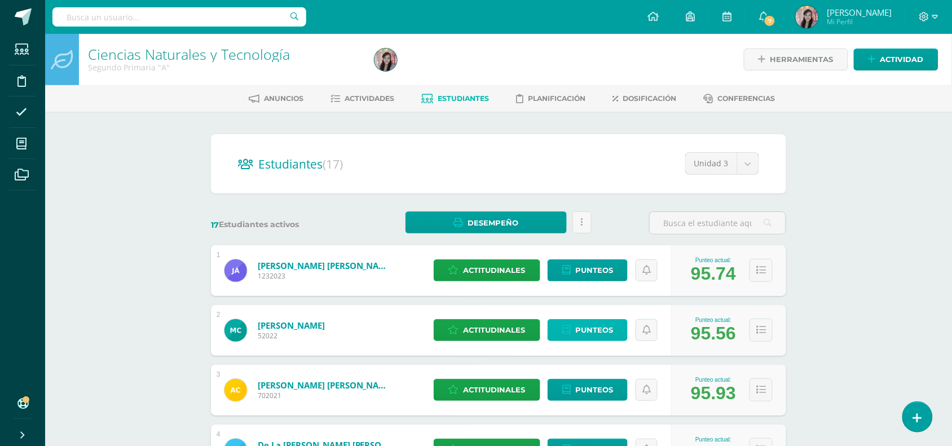
click at [593, 332] on span "Punteos" at bounding box center [594, 330] width 38 height 21
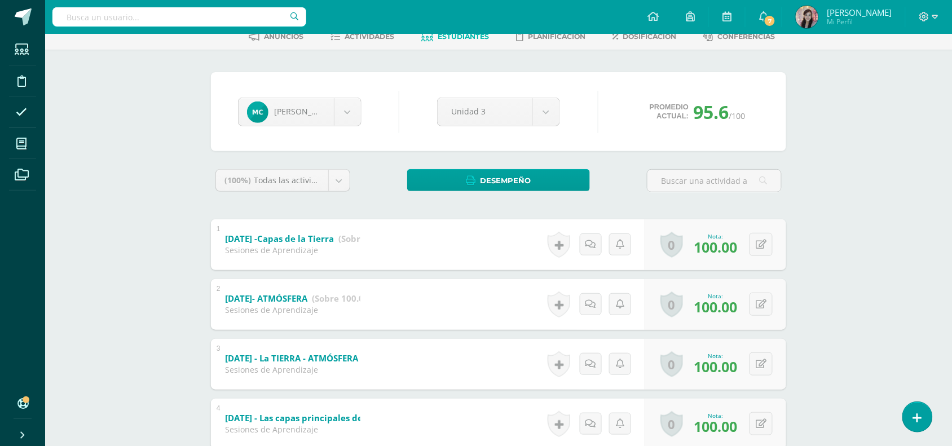
scroll to position [34, 0]
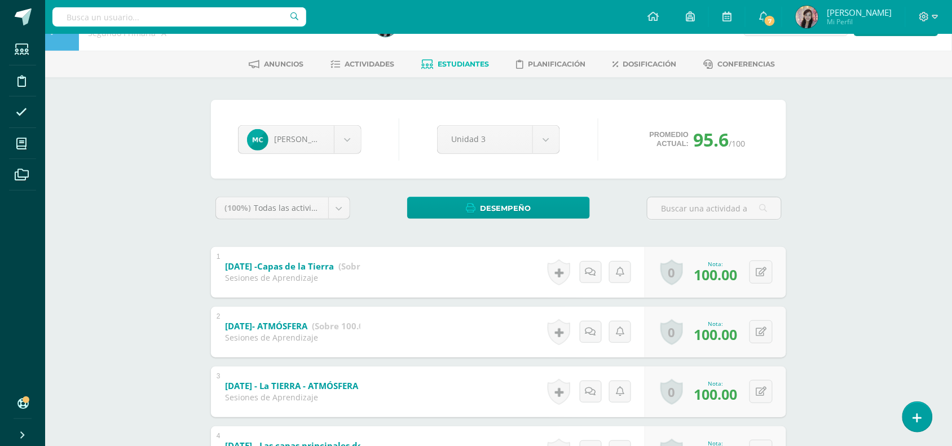
click at [465, 68] on link "Estudiantes" at bounding box center [456, 64] width 68 height 18
